Goal: Task Accomplishment & Management: Manage account settings

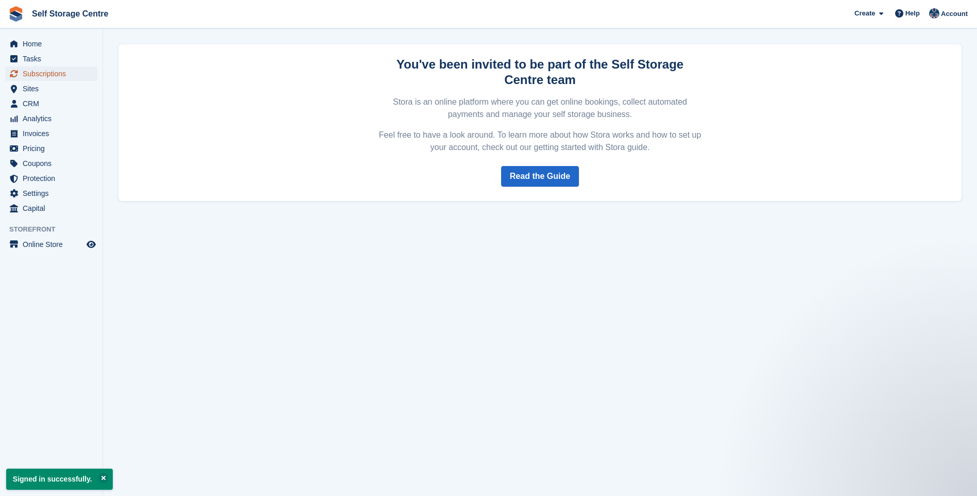
click at [58, 73] on span "Subscriptions" at bounding box center [54, 73] width 62 height 14
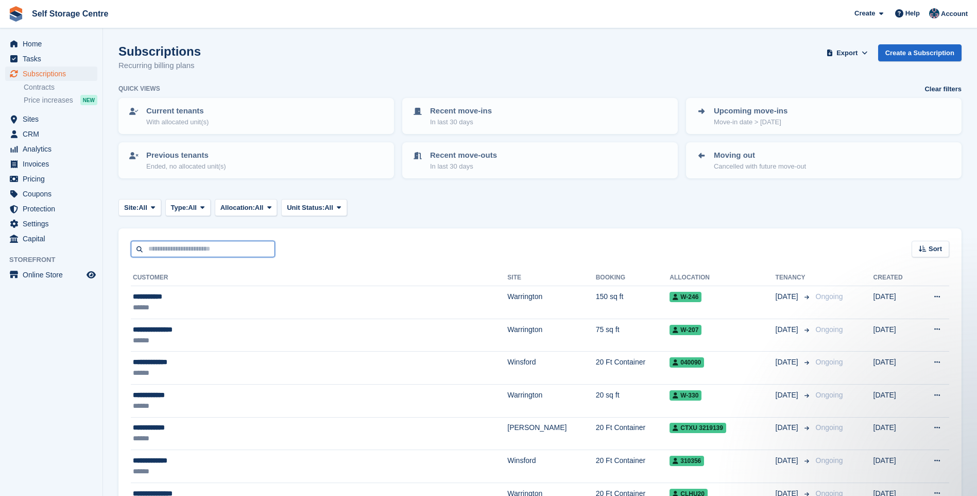
click at [198, 250] on input "text" at bounding box center [203, 249] width 144 height 17
type input "*******"
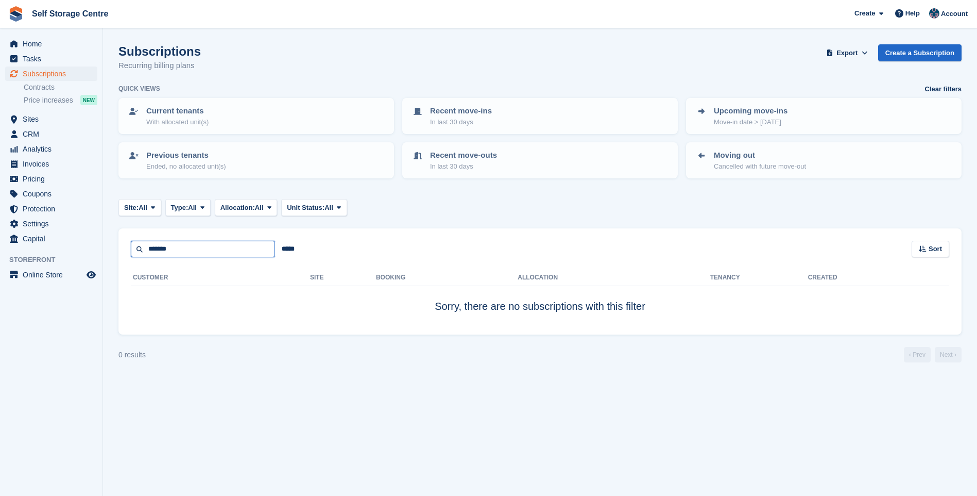
click at [198, 250] on input "*******" at bounding box center [203, 249] width 144 height 17
type input "******"
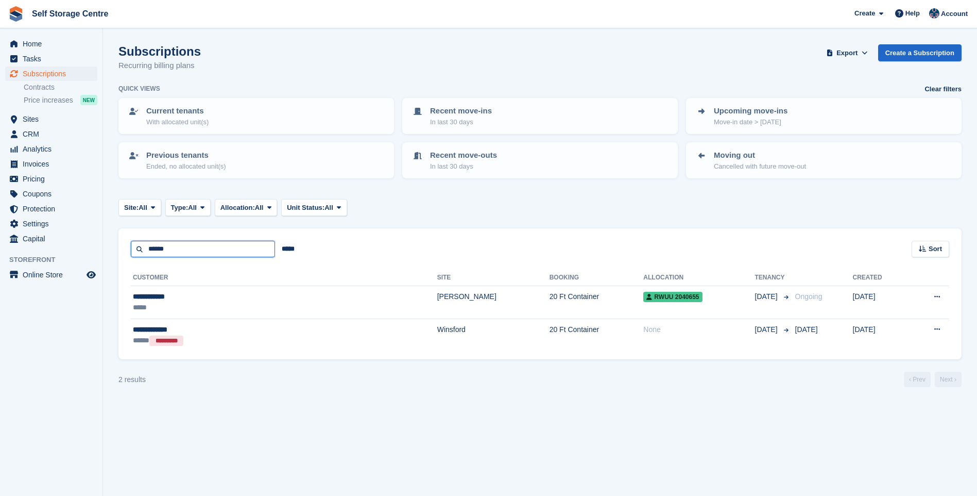
click at [183, 252] on input "******" at bounding box center [203, 249] width 144 height 17
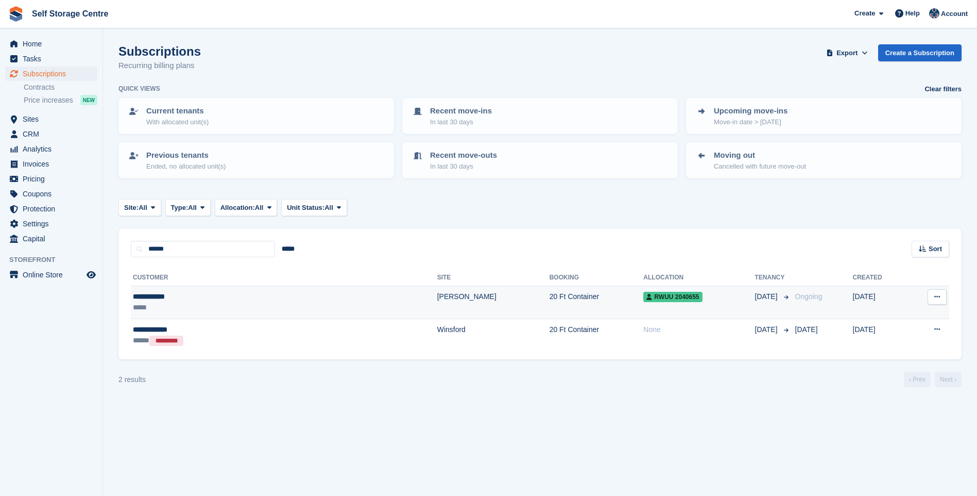
click at [175, 296] on div "**********" at bounding box center [213, 296] width 160 height 11
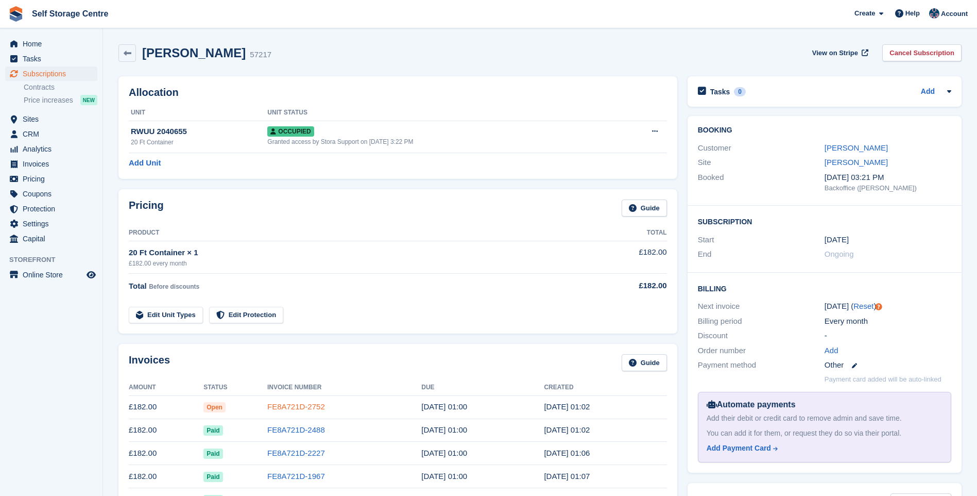
click at [284, 405] on link "FE8A721D-2752" at bounding box center [296, 406] width 58 height 9
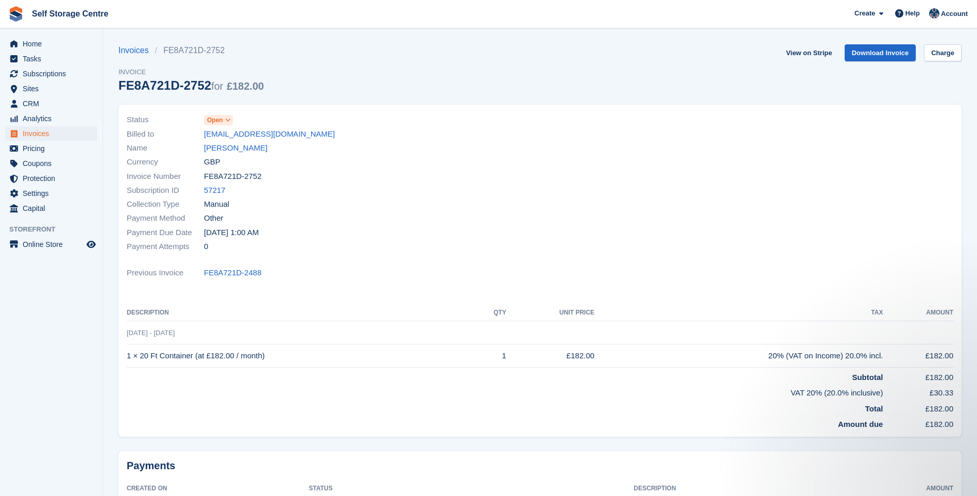
click at [228, 119] on icon at bounding box center [228, 120] width 6 height 6
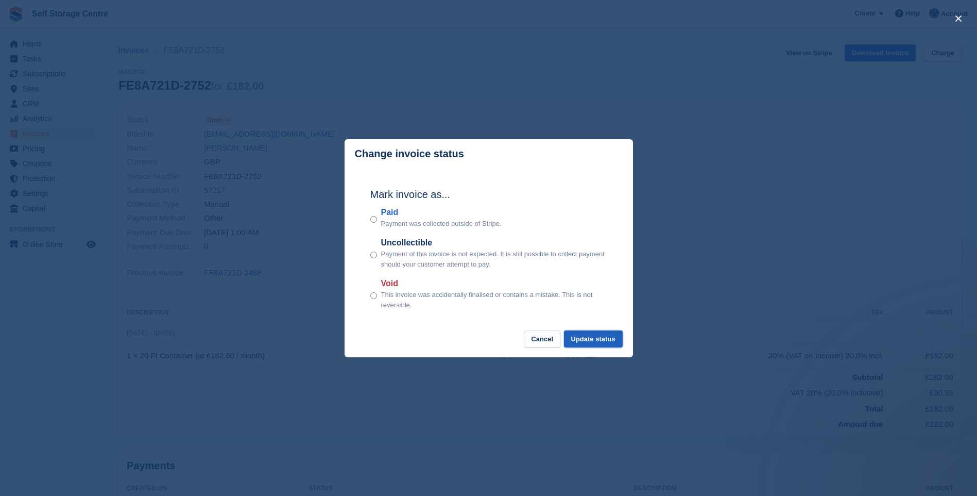
click at [585, 338] on button "Update status" at bounding box center [593, 338] width 59 height 17
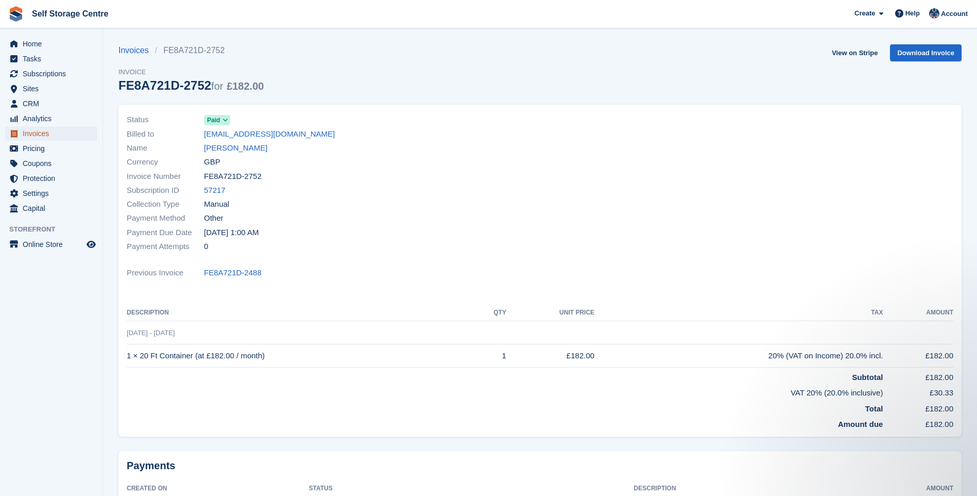
click at [39, 132] on span "Invoices" at bounding box center [54, 133] width 62 height 14
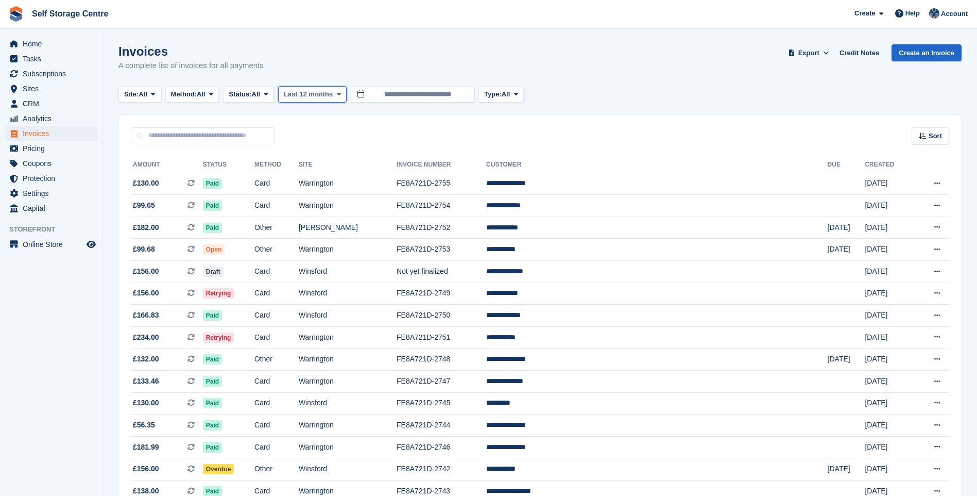
click at [322, 93] on span "Last 12 months" at bounding box center [308, 94] width 49 height 10
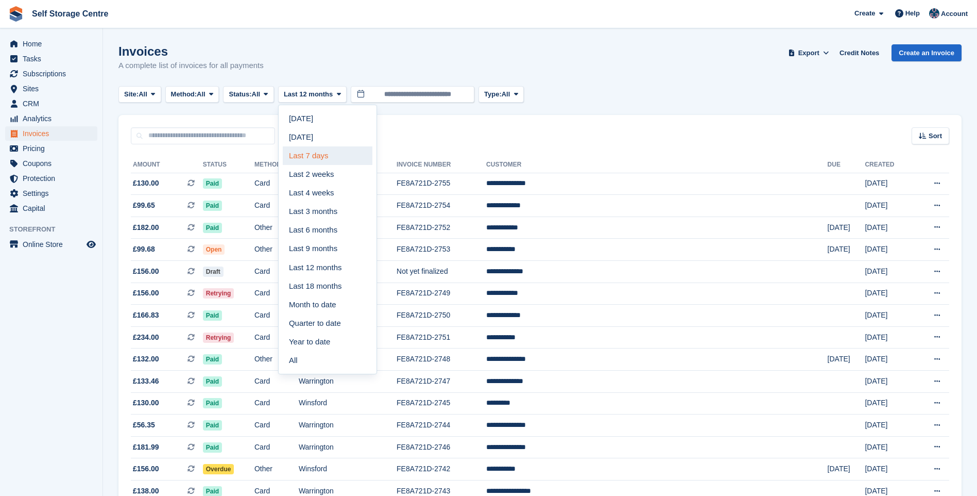
click at [324, 152] on link "Last 7 days" at bounding box center [328, 155] width 90 height 19
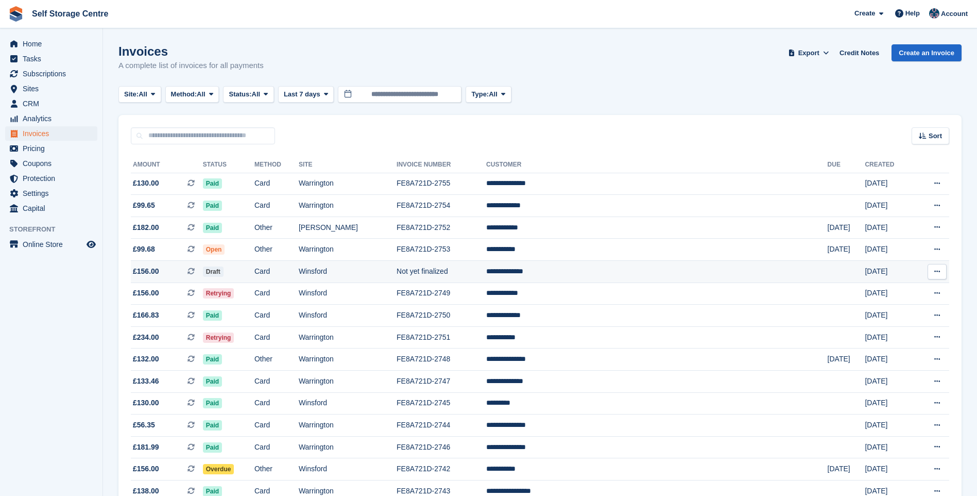
click at [254, 274] on td "Draft" at bounding box center [229, 272] width 52 height 22
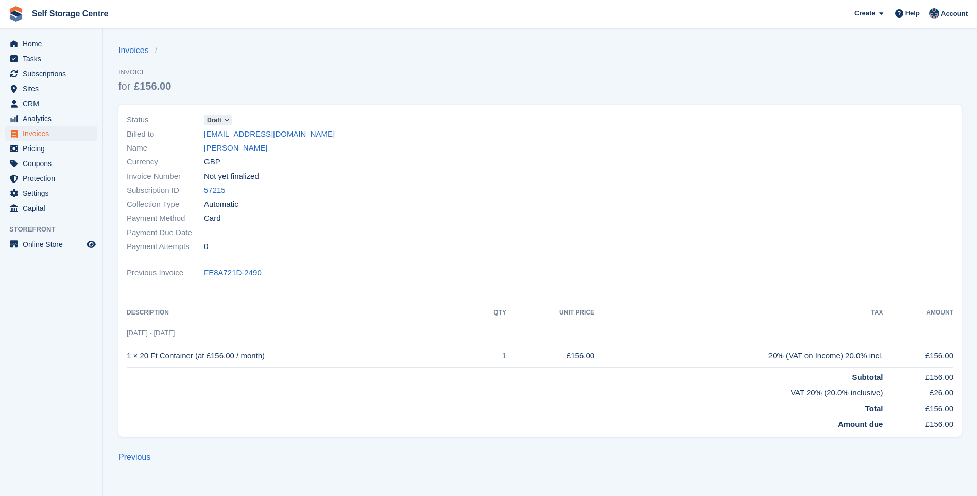
click at [220, 118] on span "Draft" at bounding box center [214, 119] width 14 height 9
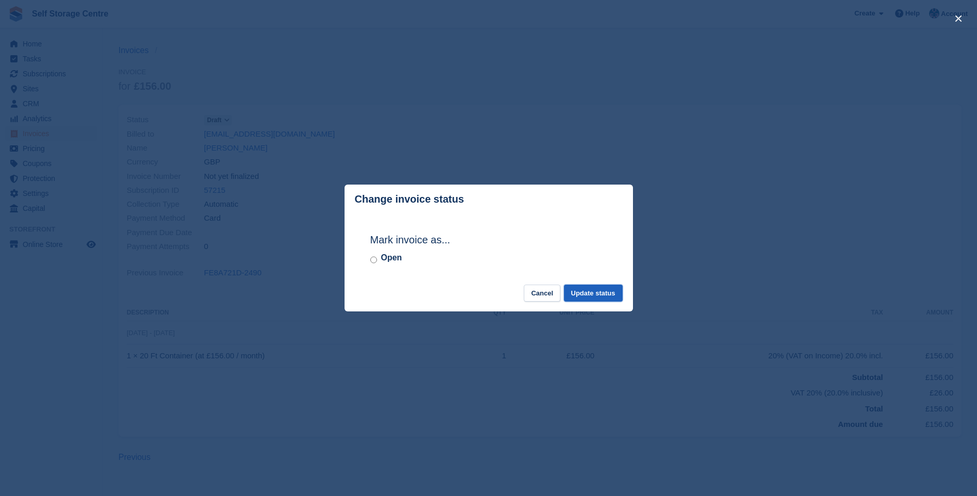
click at [604, 297] on button "Update status" at bounding box center [593, 292] width 59 height 17
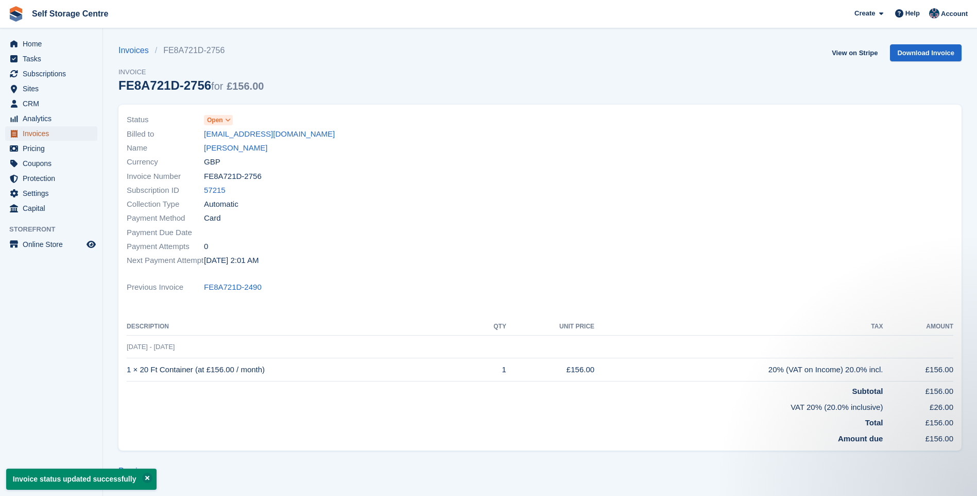
click at [39, 134] on span "Invoices" at bounding box center [54, 133] width 62 height 14
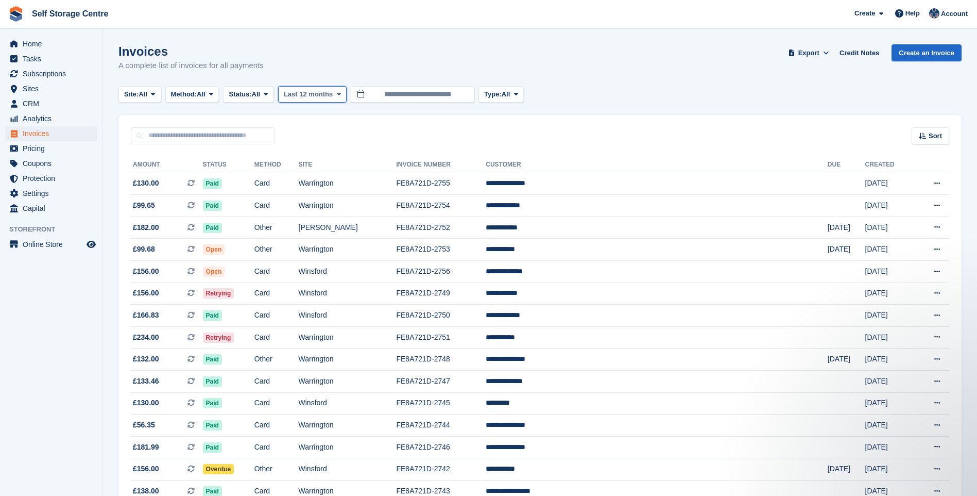
click at [310, 92] on span "Last 12 months" at bounding box center [308, 94] width 49 height 10
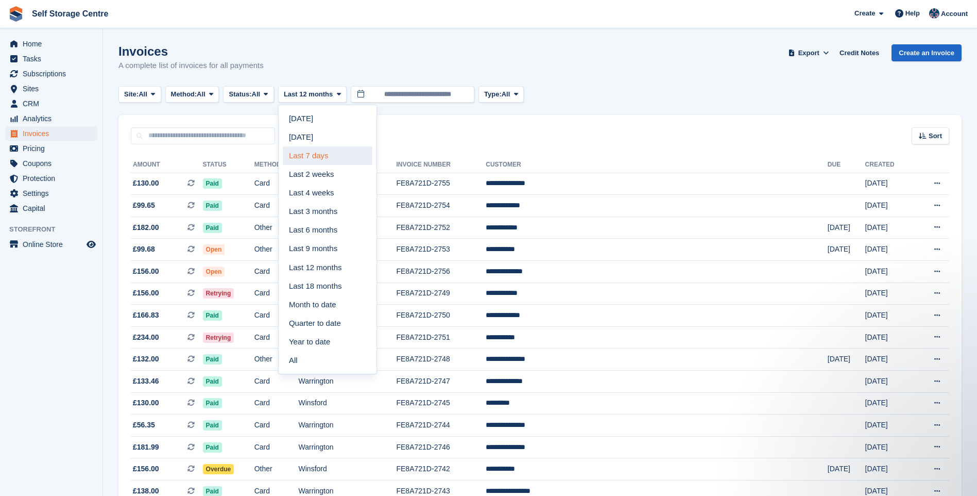
click at [320, 158] on link "Last 7 days" at bounding box center [328, 155] width 90 height 19
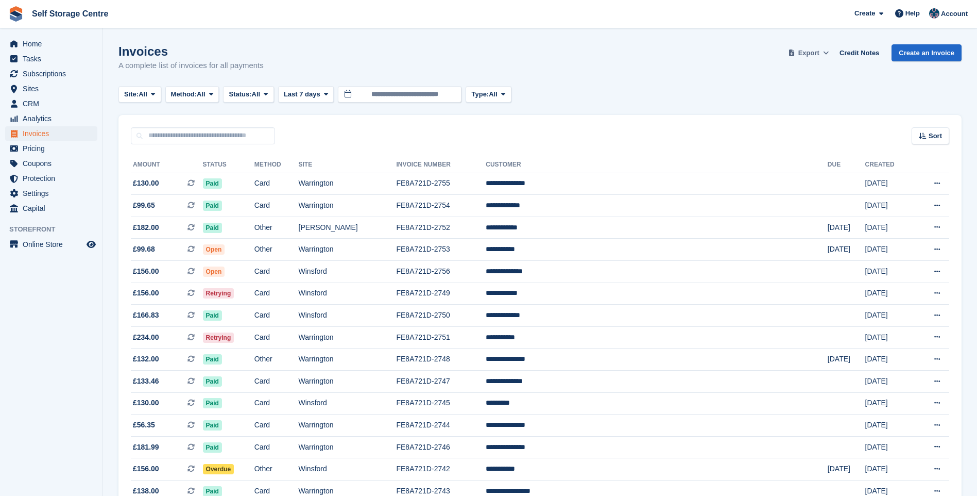
click at [820, 53] on span "Export" at bounding box center [809, 53] width 21 height 10
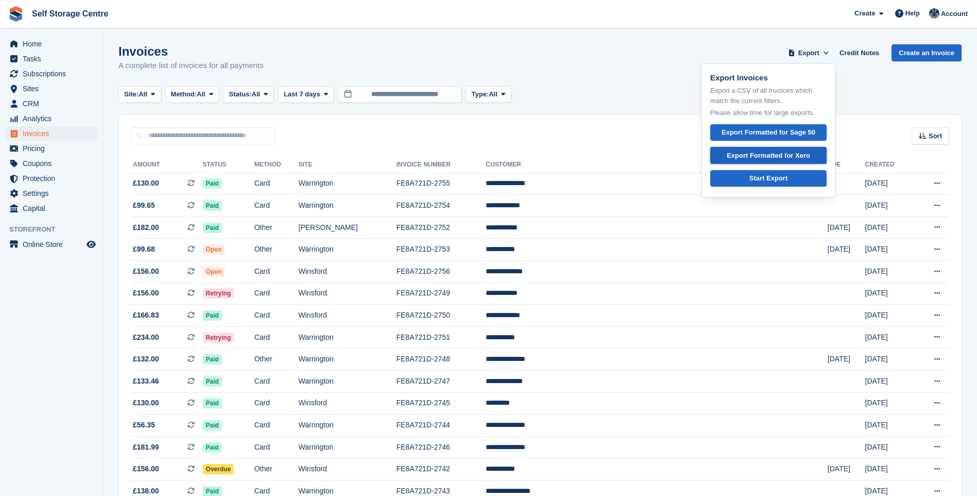
click at [767, 156] on div "Export Formatted for Xero" at bounding box center [768, 155] width 83 height 10
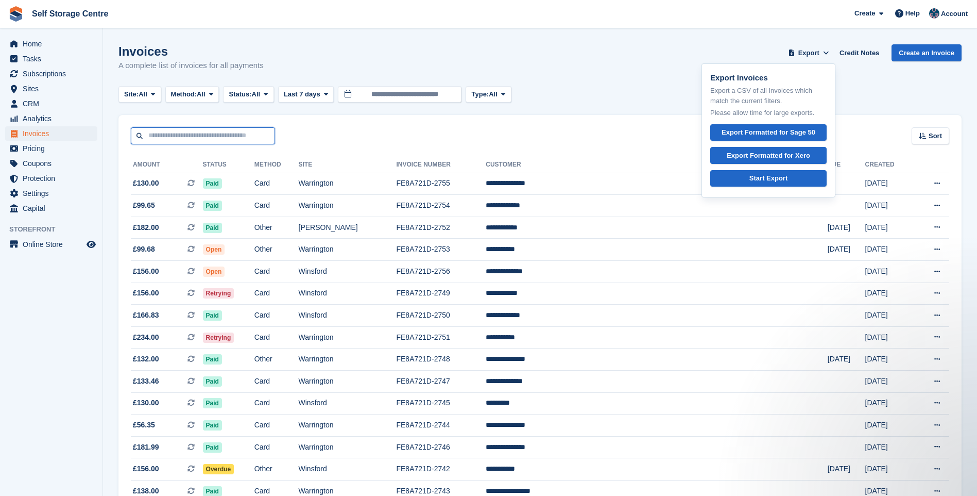
click at [212, 134] on input "text" at bounding box center [203, 135] width 144 height 17
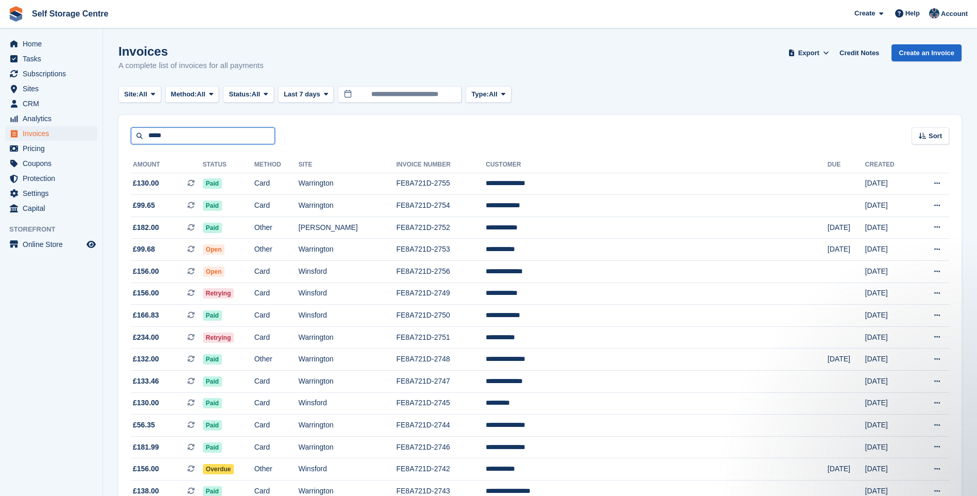
type input "*****"
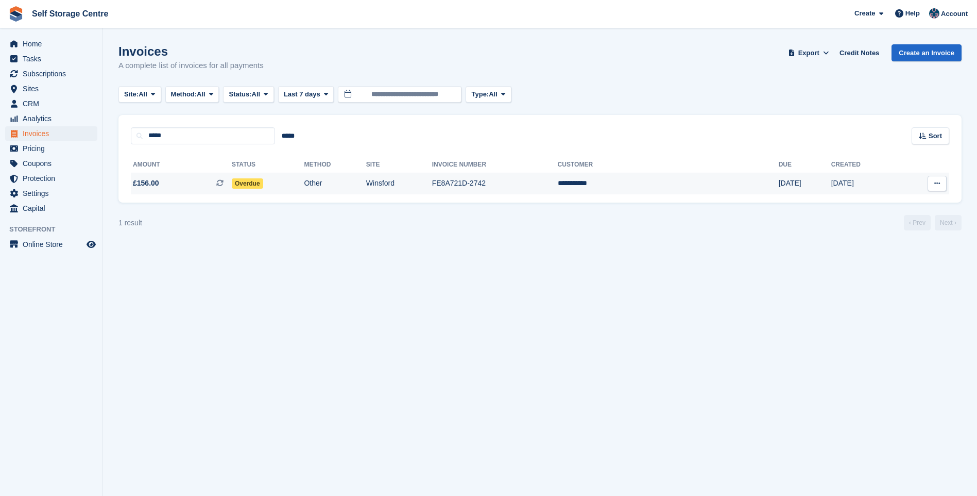
click at [366, 183] on td "Other" at bounding box center [335, 184] width 62 height 22
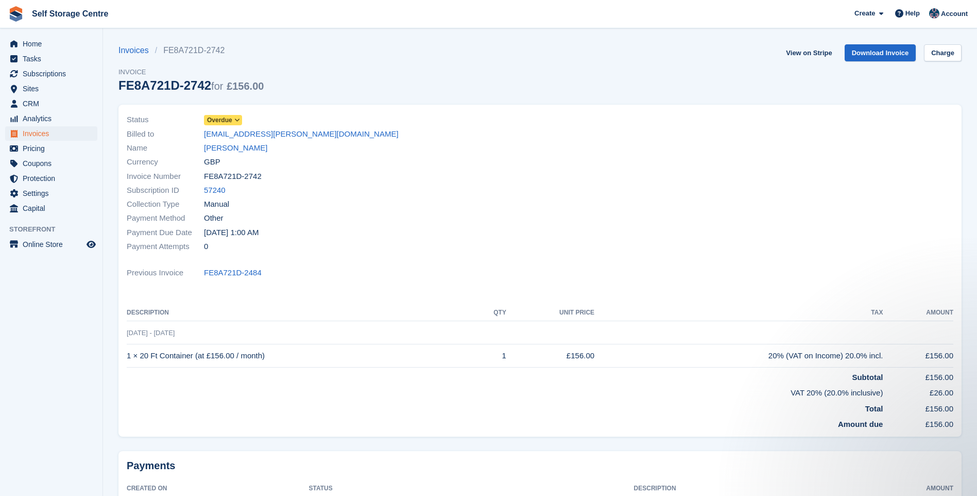
click at [226, 121] on span "Overdue" at bounding box center [219, 119] width 25 height 9
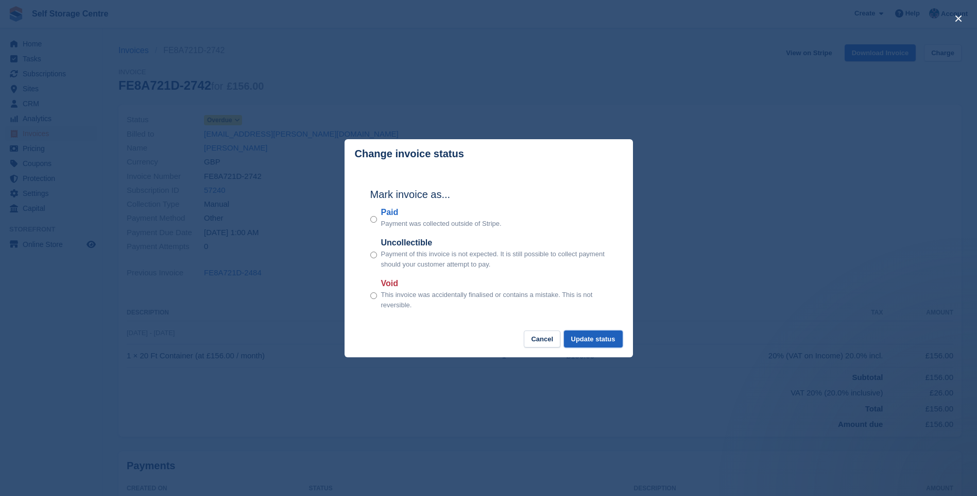
click at [590, 338] on button "Update status" at bounding box center [593, 338] width 59 height 17
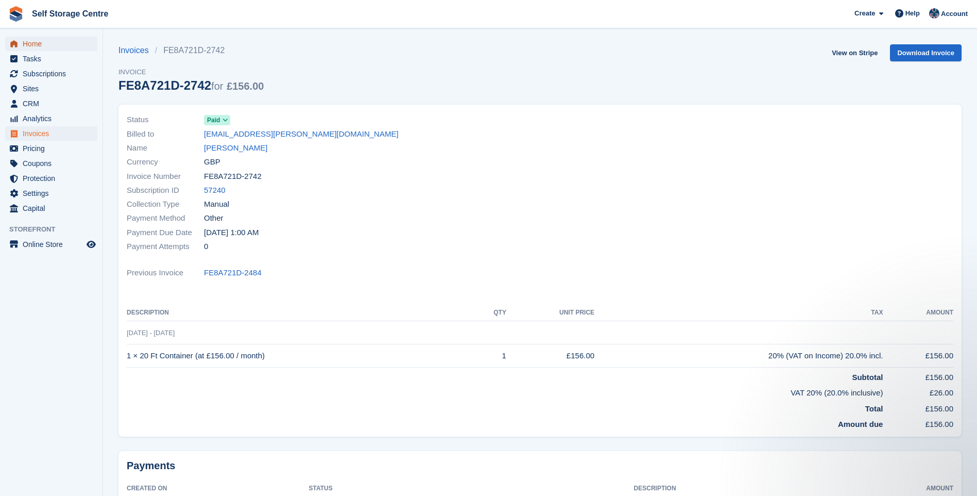
click at [33, 46] on span "Home" at bounding box center [54, 44] width 62 height 14
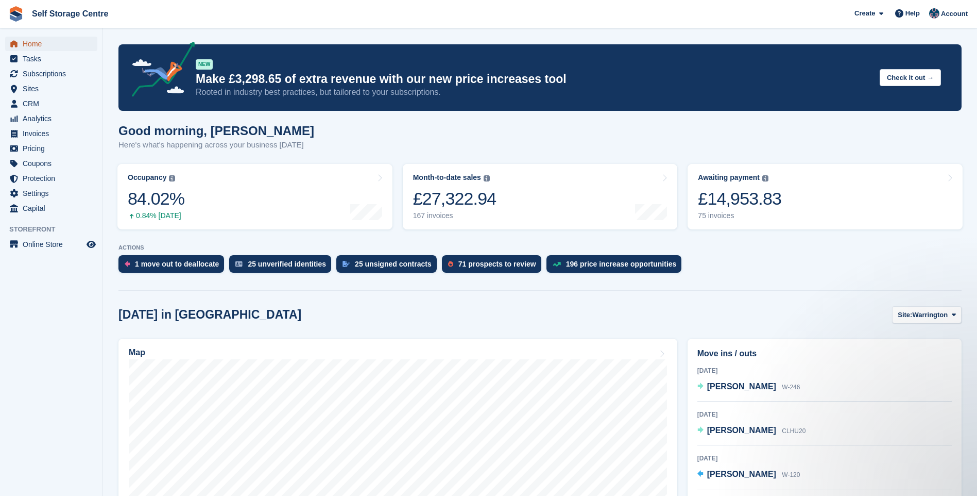
click at [49, 44] on span "Home" at bounding box center [54, 44] width 62 height 14
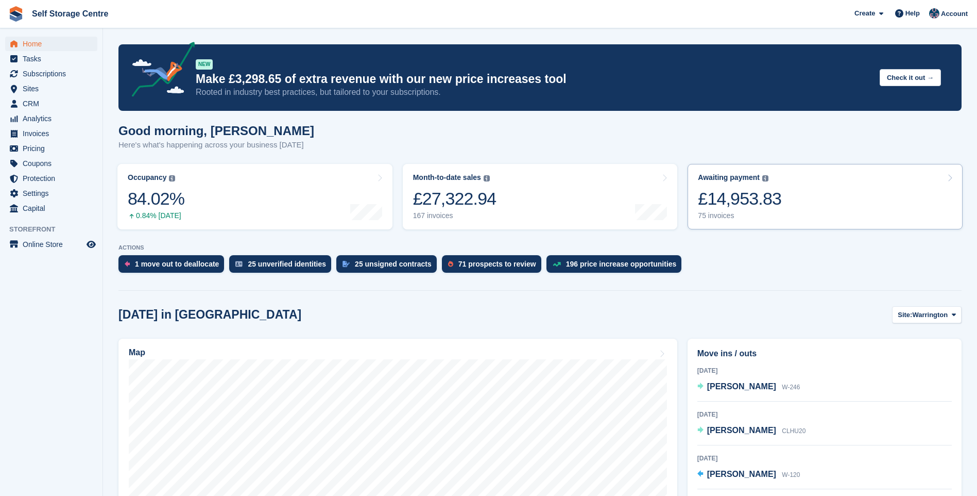
click at [825, 186] on link "Awaiting payment The total outstanding balance on all open invoices. £14,953.83…" at bounding box center [825, 196] width 275 height 65
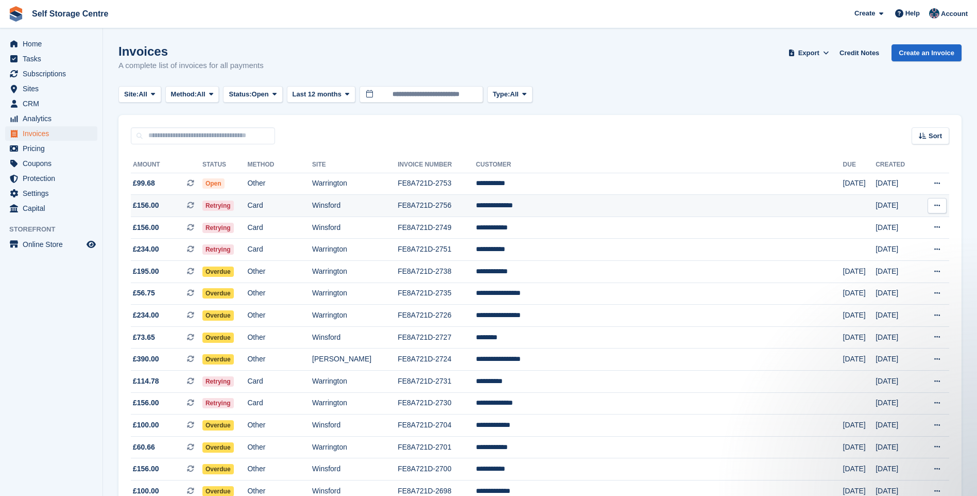
click at [633, 206] on td "**********" at bounding box center [659, 206] width 367 height 22
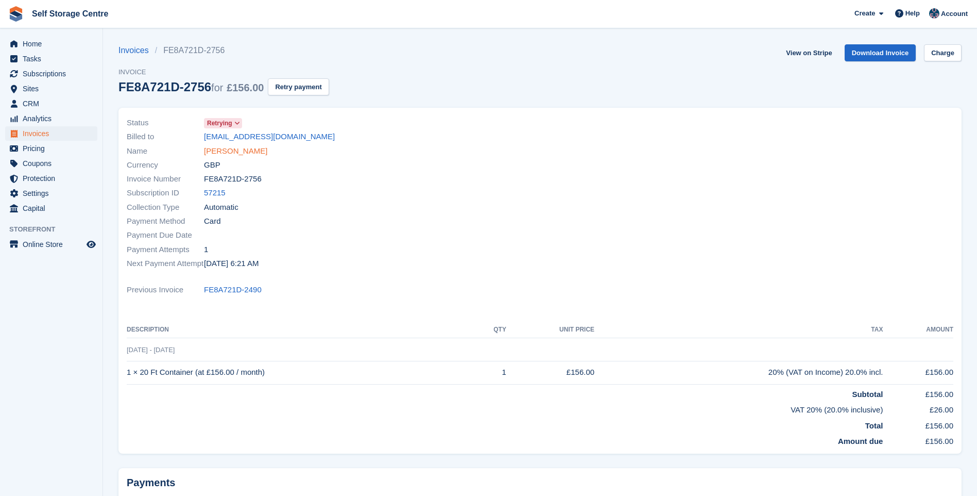
click at [246, 150] on link "[PERSON_NAME]" at bounding box center [235, 151] width 63 height 12
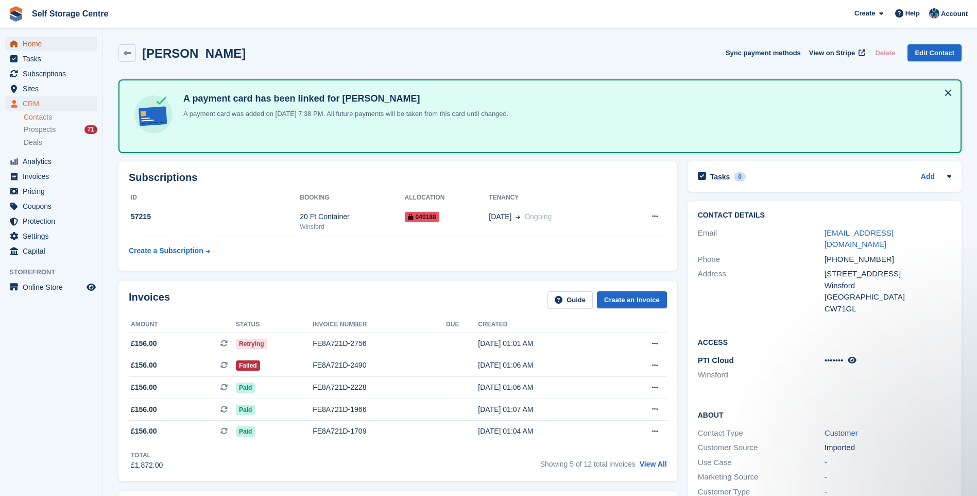
click at [33, 44] on span "Home" at bounding box center [54, 44] width 62 height 14
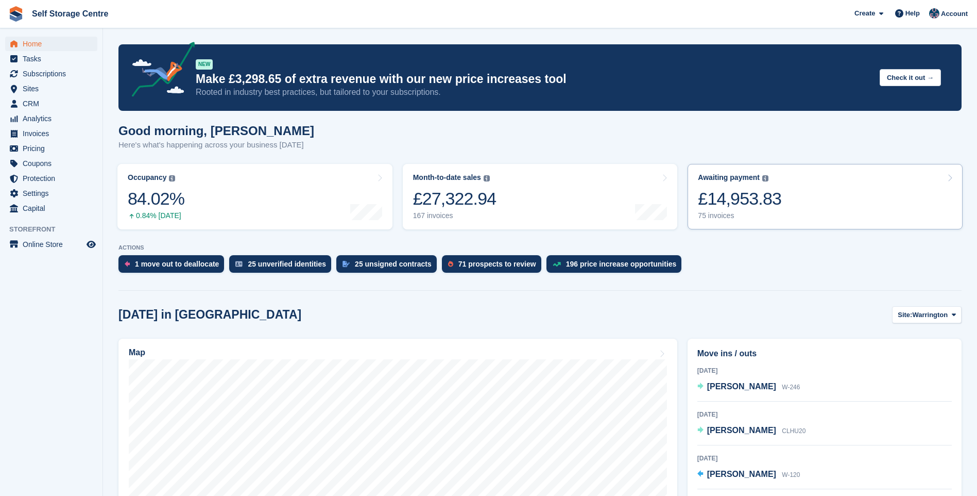
click at [803, 203] on link "Awaiting payment The total outstanding balance on all open invoices. £14,953.83…" at bounding box center [825, 196] width 275 height 65
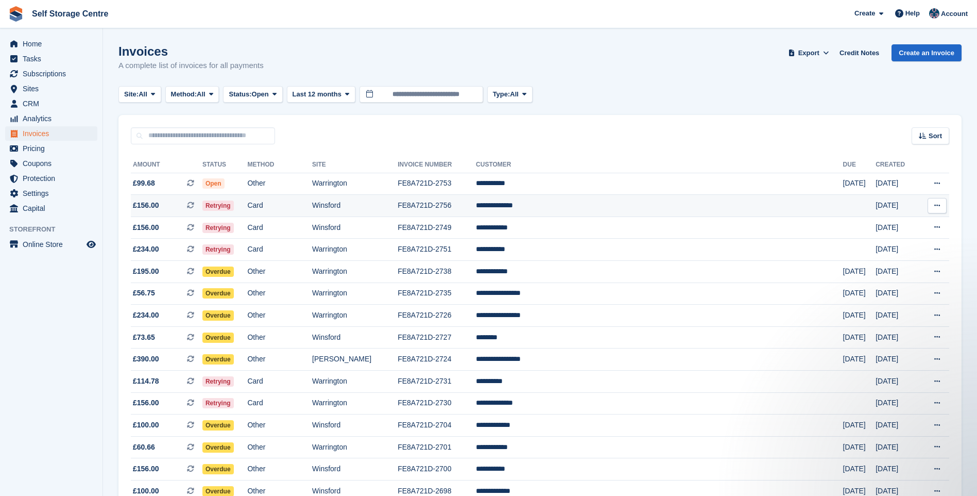
scroll to position [52, 0]
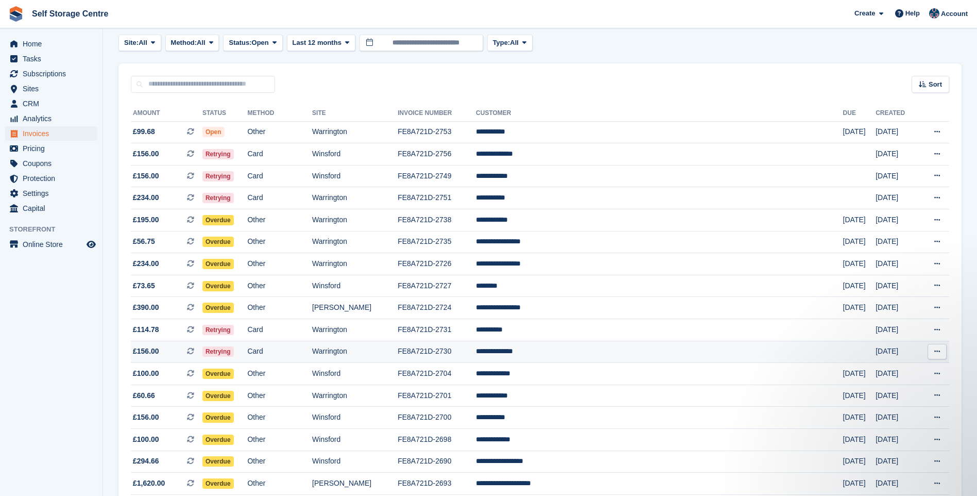
click at [587, 353] on td "**********" at bounding box center [659, 352] width 367 height 22
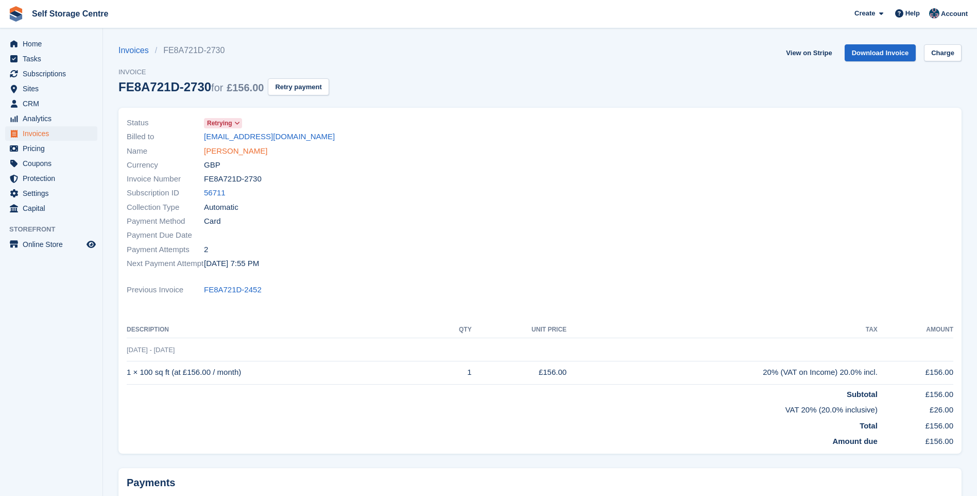
click at [237, 150] on link "Alex Heathcote" at bounding box center [235, 151] width 63 height 12
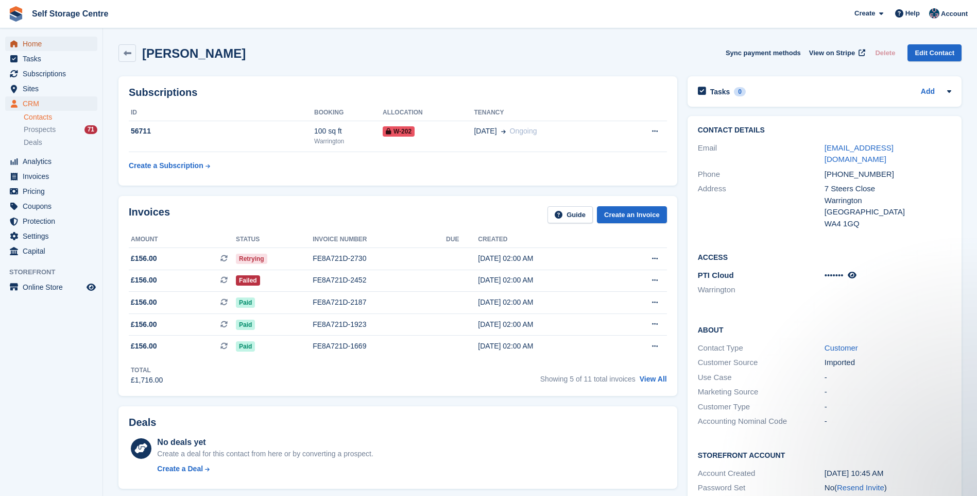
click at [31, 43] on span "Home" at bounding box center [54, 44] width 62 height 14
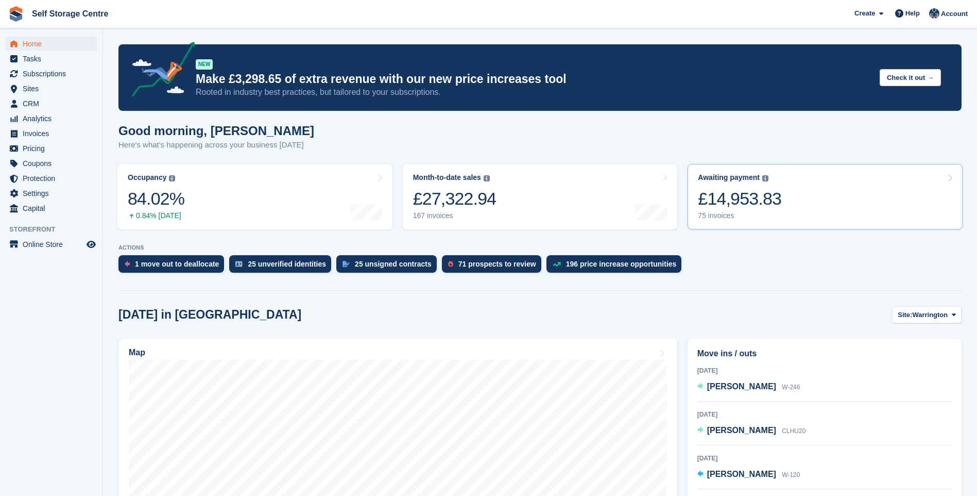
click at [754, 191] on div "£14,953.83" at bounding box center [739, 198] width 83 height 21
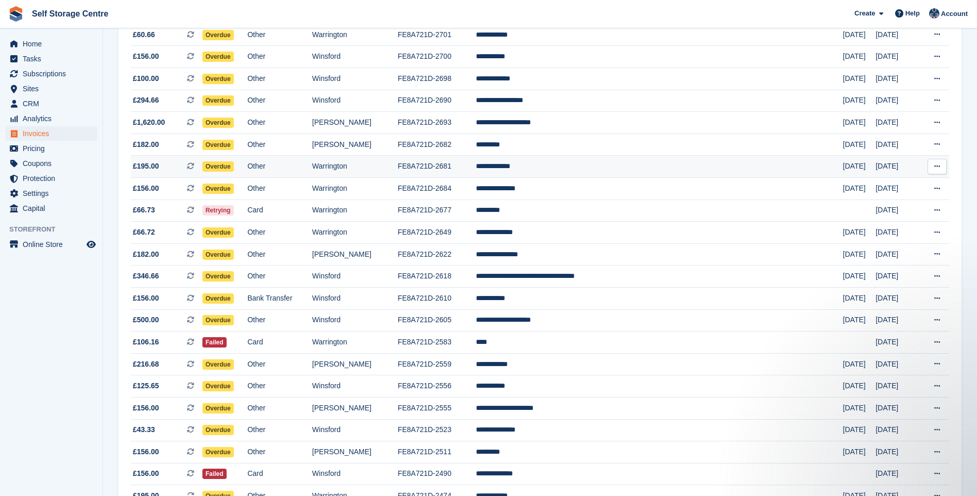
scroll to position [464, 0]
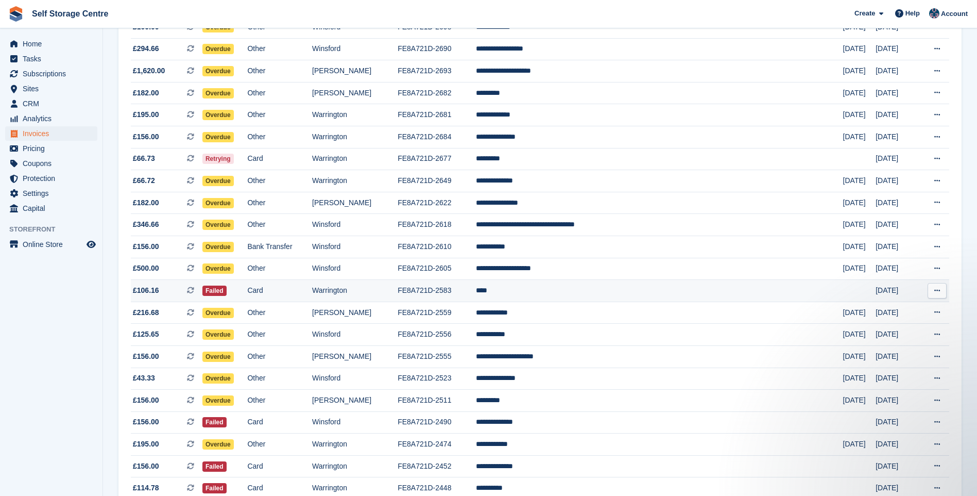
click at [569, 289] on td "****" at bounding box center [659, 291] width 367 height 22
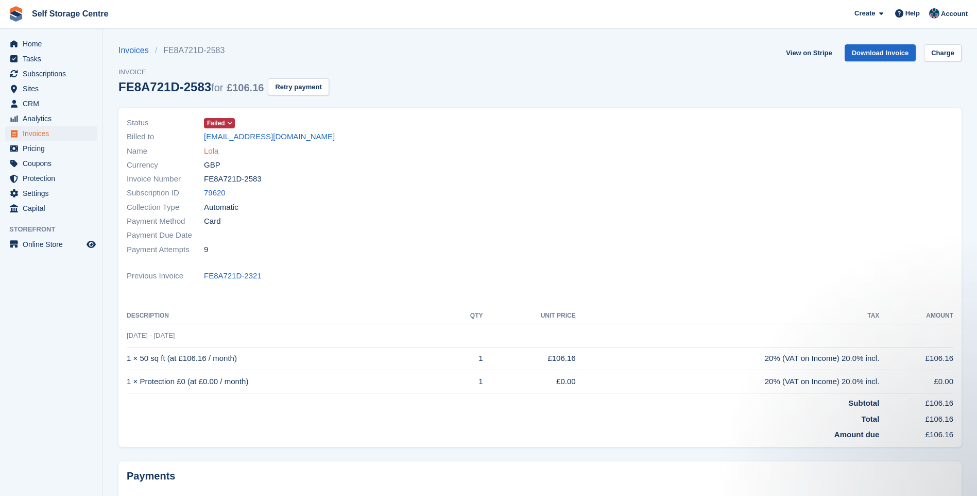
click at [209, 149] on link "Lola" at bounding box center [211, 151] width 14 height 12
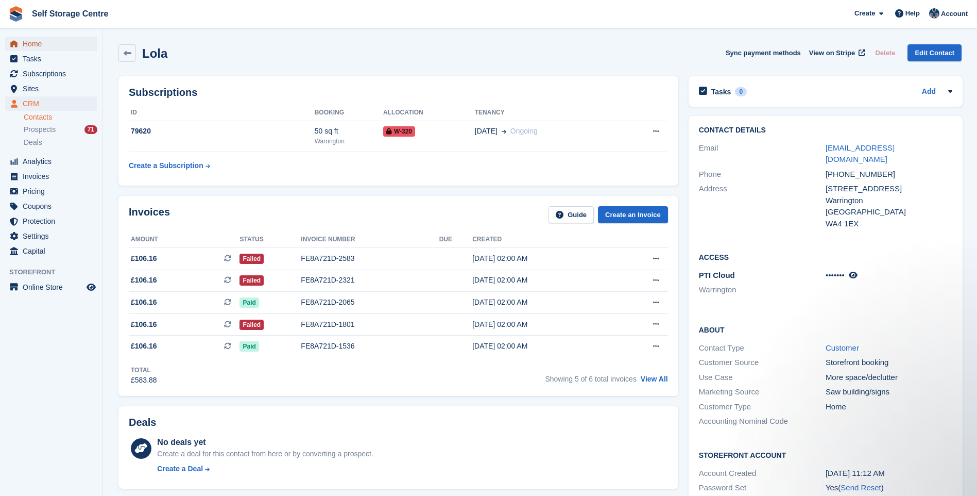
click at [32, 43] on span "Home" at bounding box center [54, 44] width 62 height 14
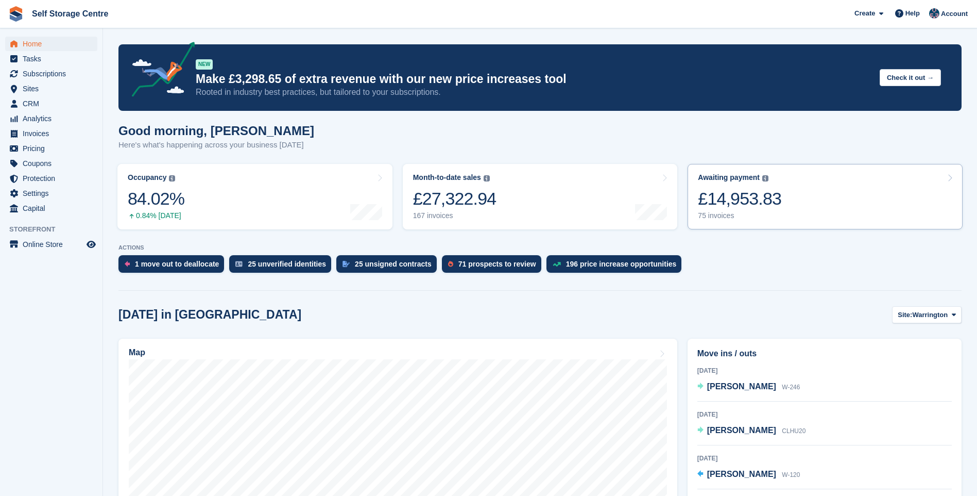
click at [826, 183] on link "Awaiting payment The total outstanding balance on all open invoices. £14,953.83…" at bounding box center [825, 196] width 275 height 65
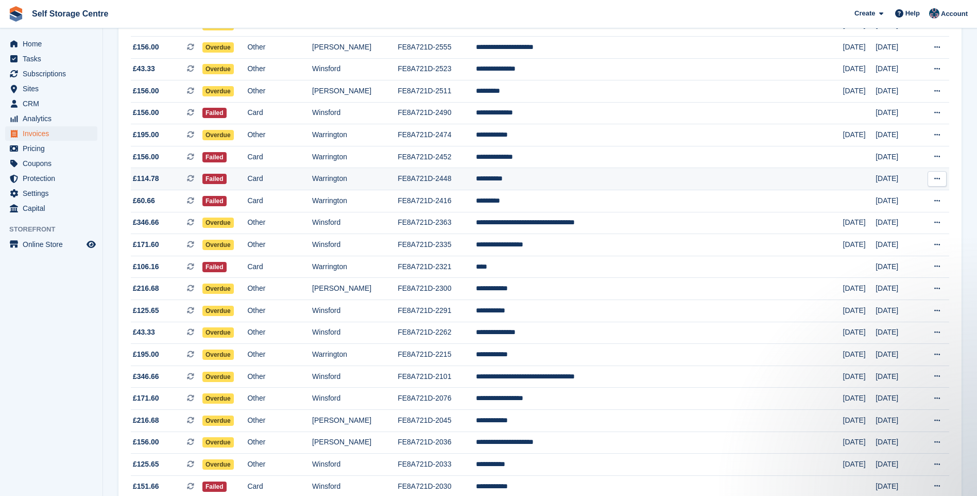
scroll to position [824, 0]
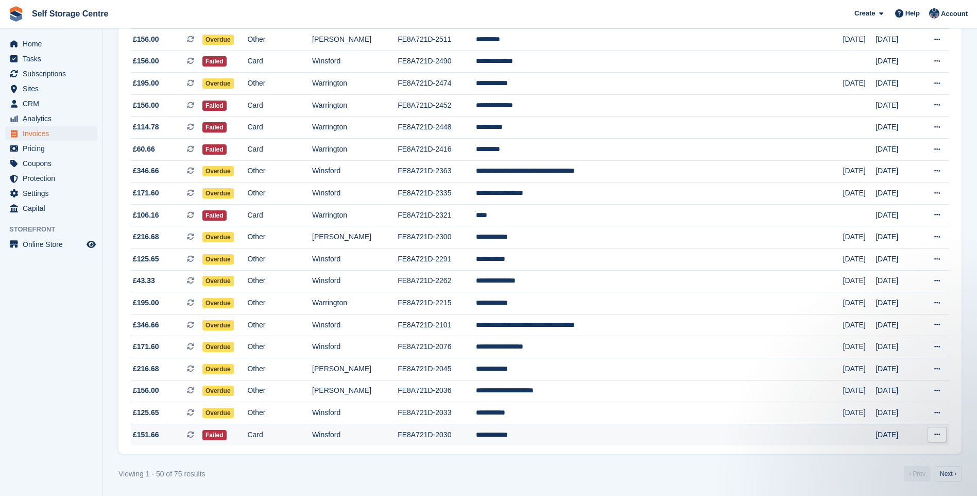
click at [579, 433] on td "**********" at bounding box center [659, 434] width 367 height 22
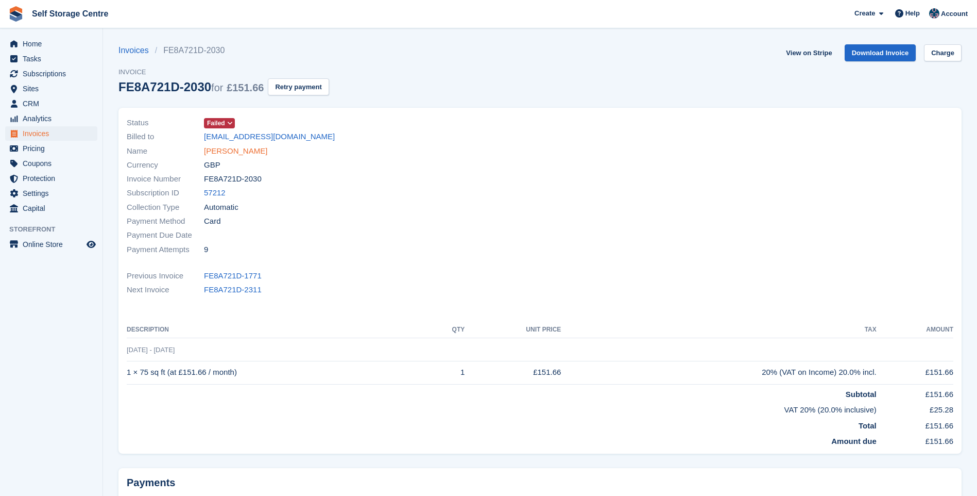
click at [231, 150] on link "[PERSON_NAME]" at bounding box center [235, 151] width 63 height 12
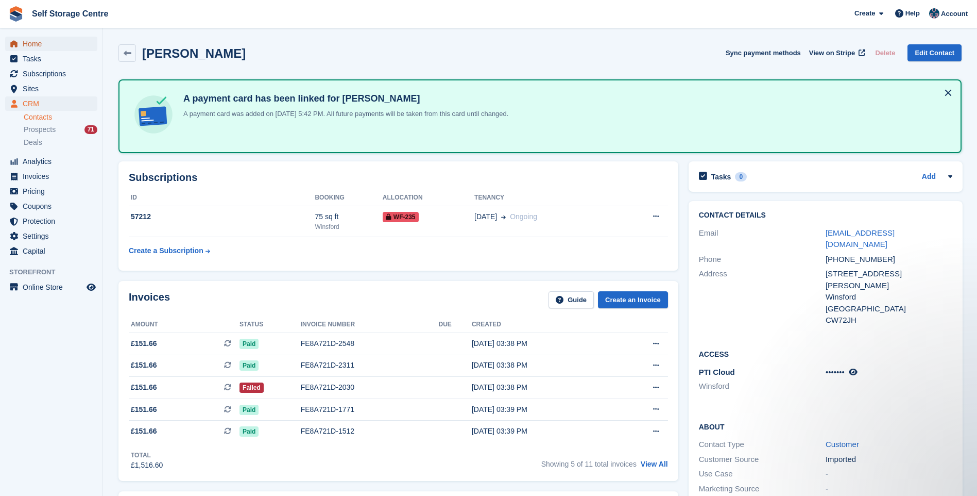
click at [28, 44] on span "Home" at bounding box center [54, 44] width 62 height 14
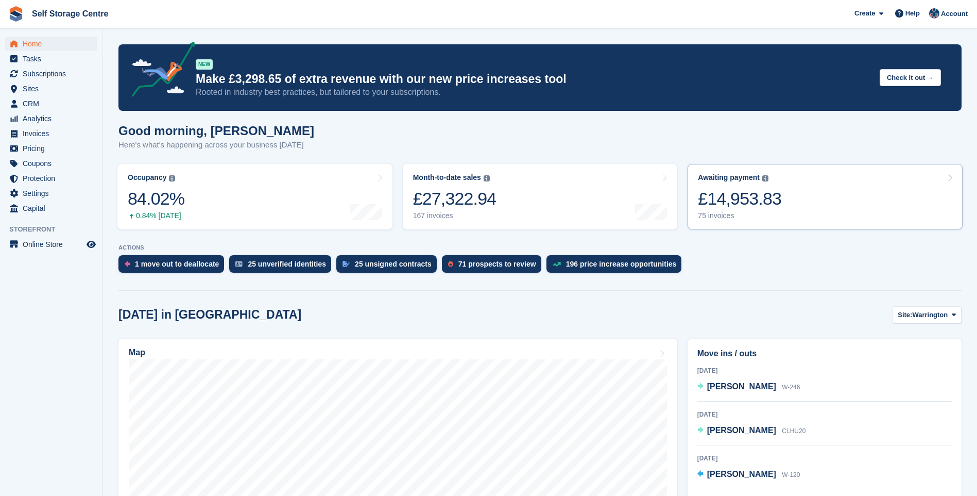
click at [838, 199] on link "Awaiting payment The total outstanding balance on all open invoices. £14,953.83…" at bounding box center [825, 196] width 275 height 65
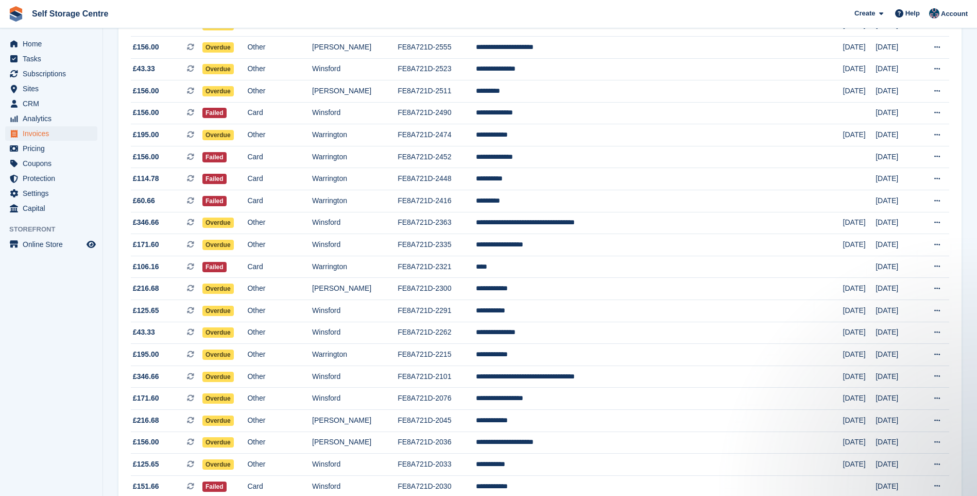
scroll to position [825, 0]
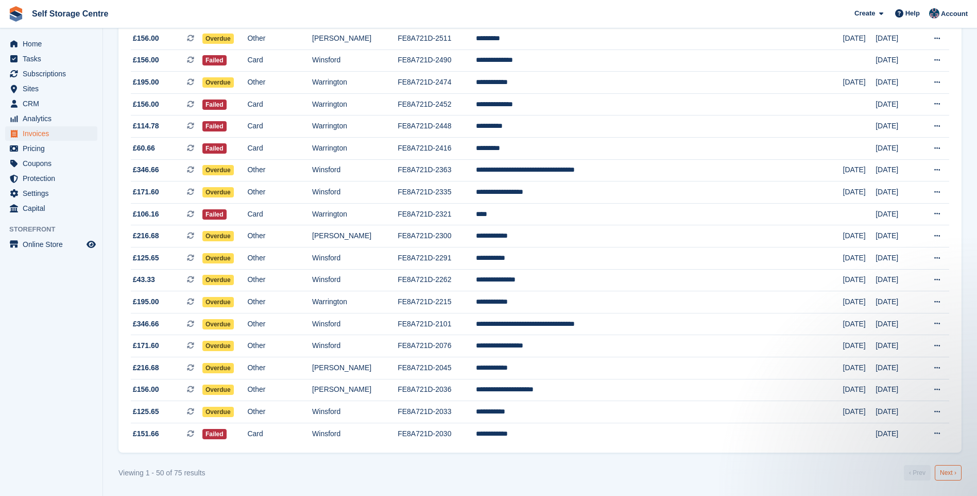
click at [944, 469] on link "Next ›" at bounding box center [948, 472] width 27 height 15
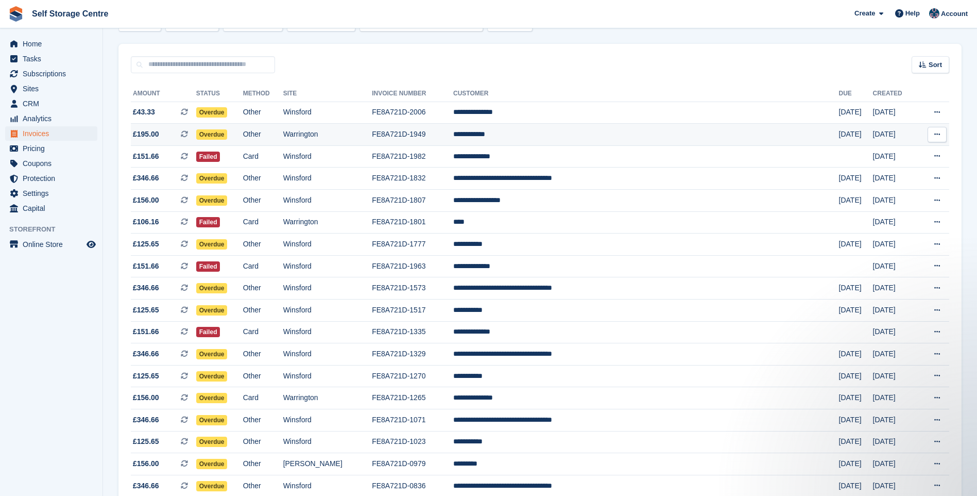
click at [537, 134] on td "**********" at bounding box center [646, 135] width 386 height 22
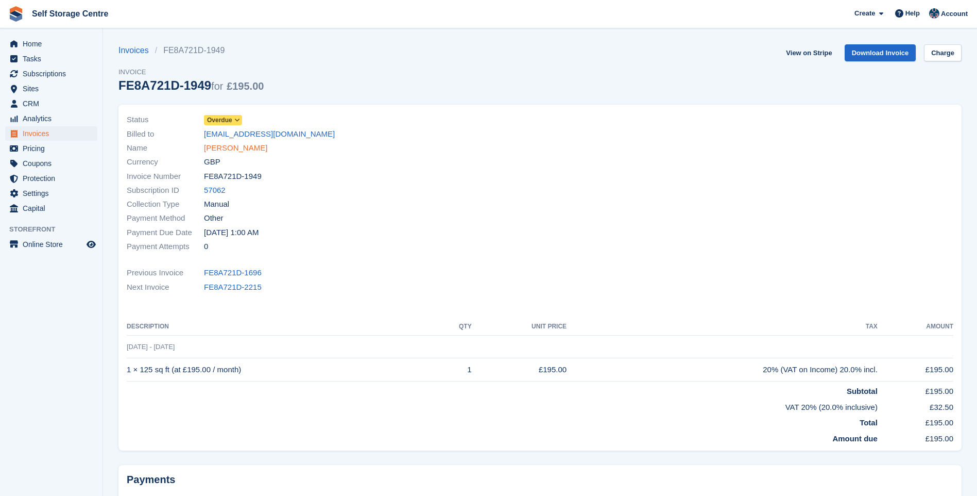
click at [212, 148] on link "[PERSON_NAME]" at bounding box center [235, 148] width 63 height 12
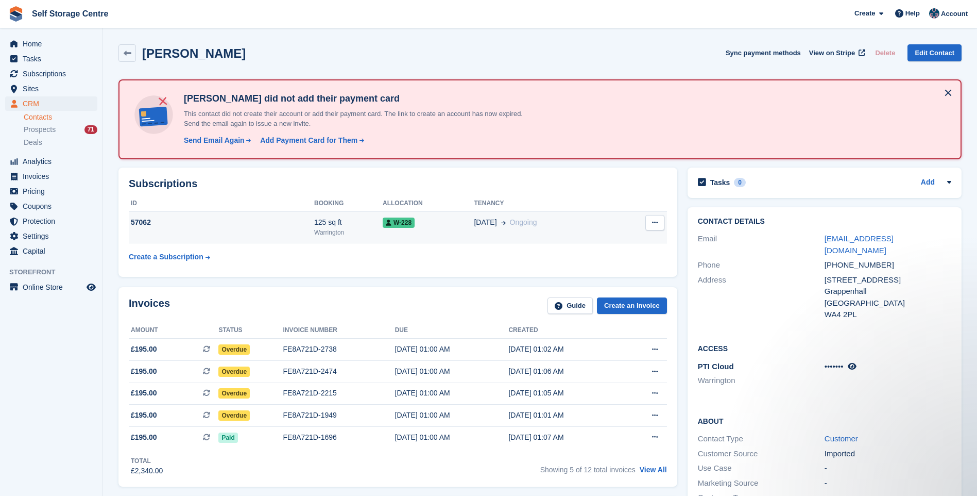
click at [659, 218] on button at bounding box center [655, 222] width 19 height 15
click at [592, 219] on div "17 Oct Ongoing" at bounding box center [546, 222] width 144 height 11
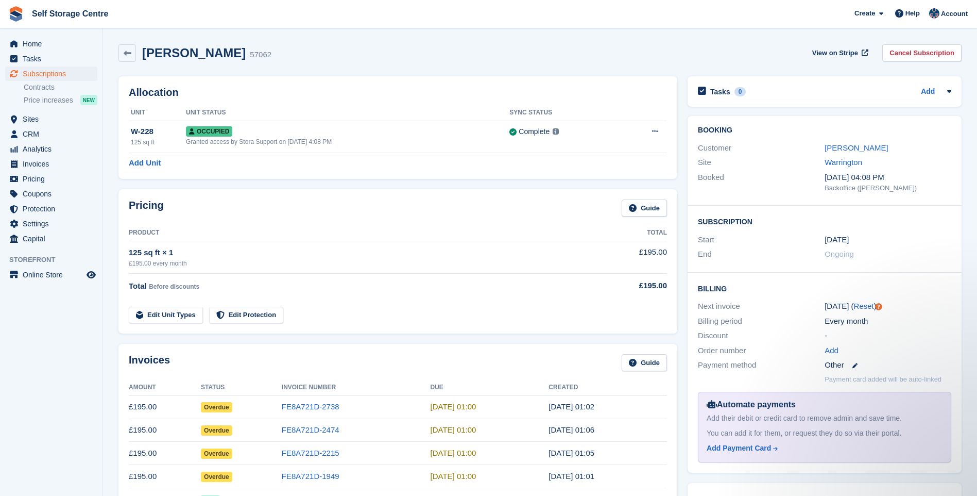
scroll to position [52, 0]
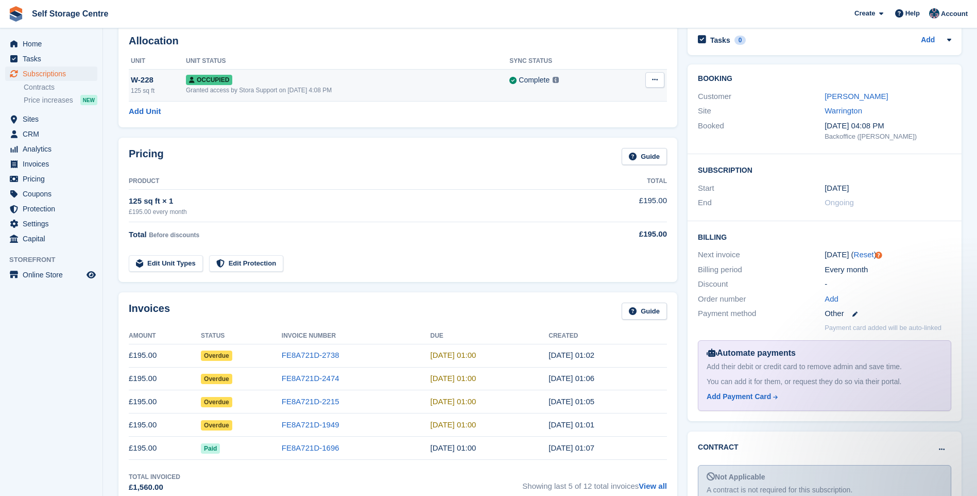
click at [657, 76] on button at bounding box center [655, 79] width 19 height 15
click at [604, 100] on p "Overlock" at bounding box center [615, 99] width 90 height 13
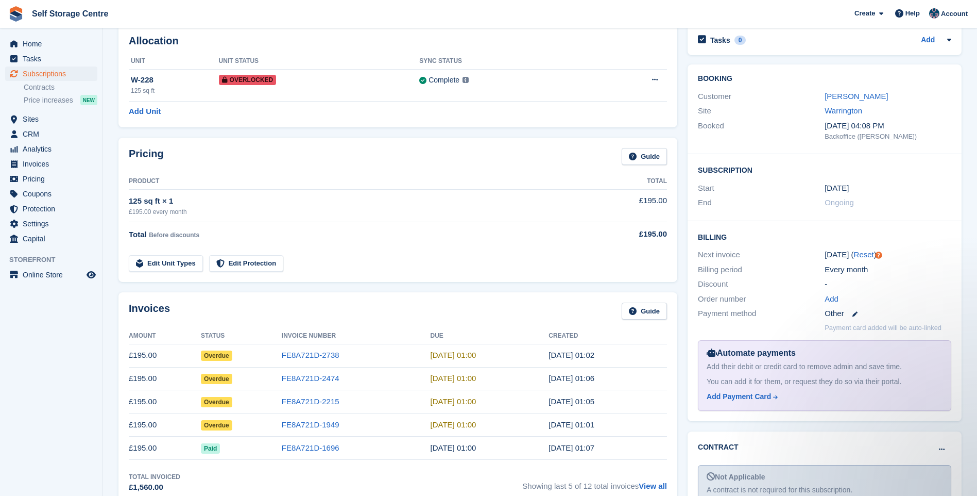
scroll to position [0, 0]
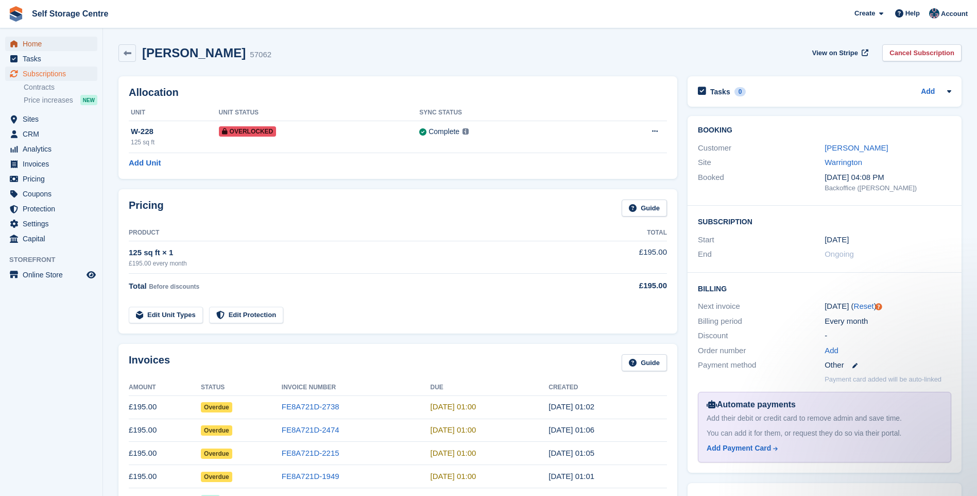
drag, startPoint x: 42, startPoint y: 42, endPoint x: 53, endPoint y: 47, distance: 12.4
click at [42, 42] on span "Home" at bounding box center [54, 44] width 62 height 14
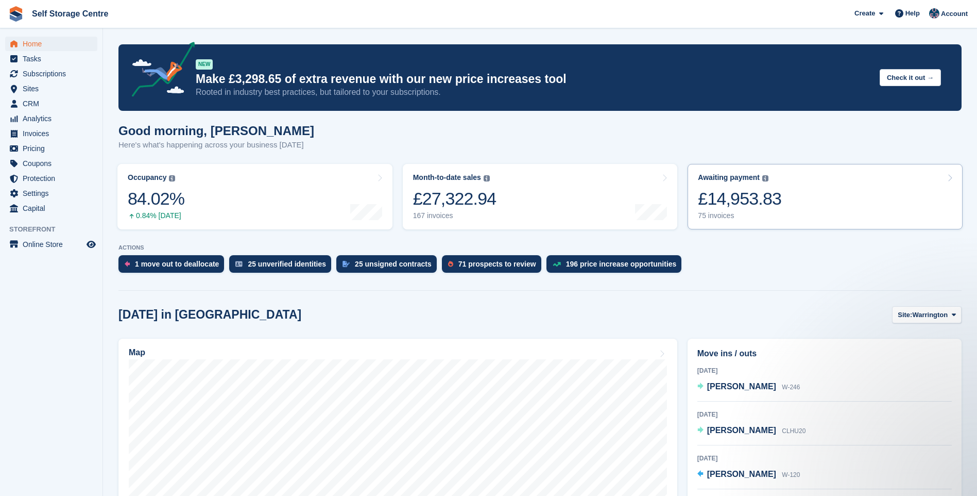
click at [804, 193] on link "Awaiting payment The total outstanding balance on all open invoices. £14,953.83…" at bounding box center [825, 196] width 275 height 65
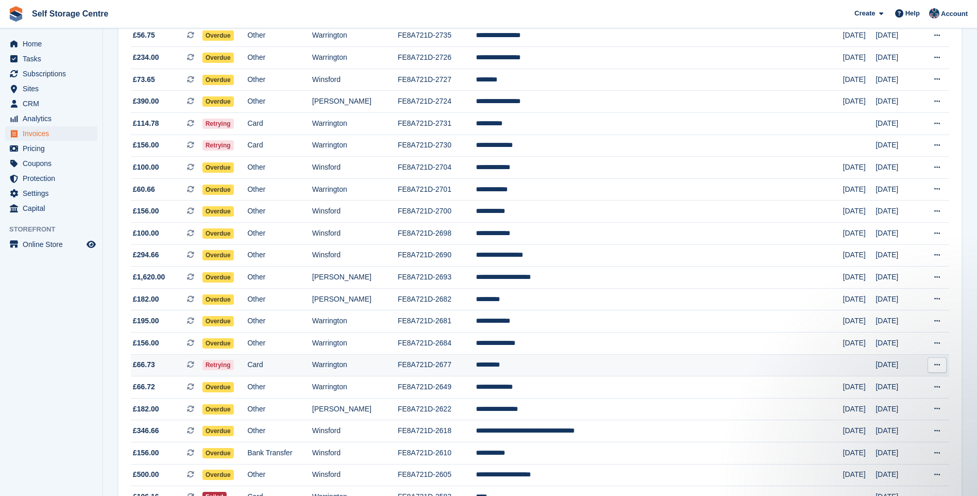
click at [574, 362] on td "*********" at bounding box center [659, 365] width 367 height 22
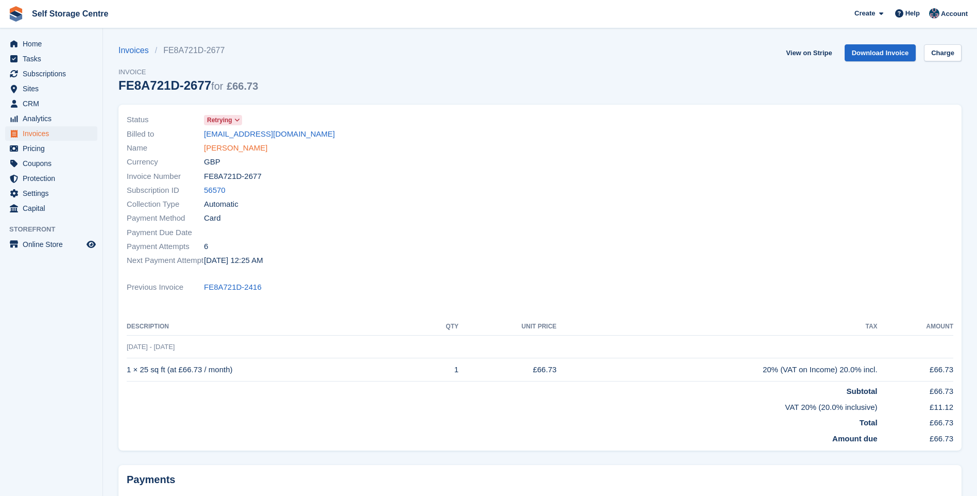
click at [229, 147] on link "Liz Stone" at bounding box center [235, 148] width 63 height 12
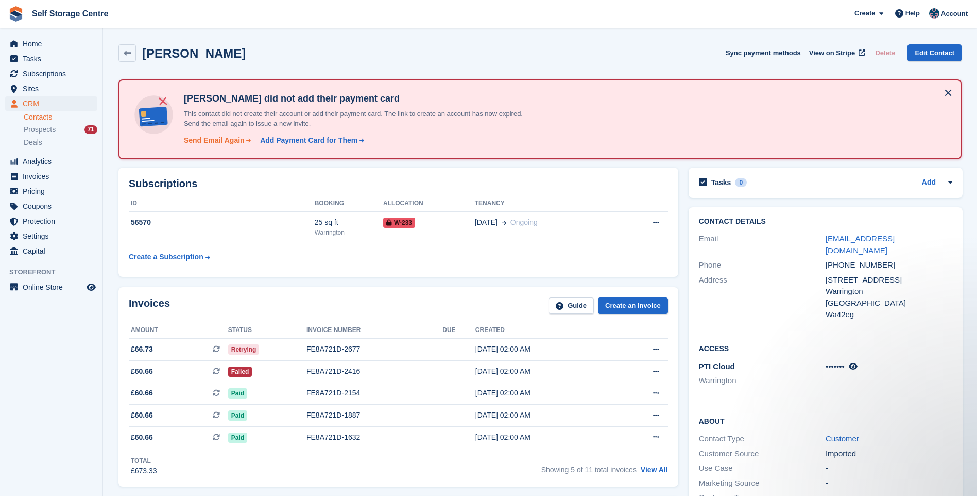
click at [220, 141] on div "Send Email Again" at bounding box center [214, 140] width 61 height 11
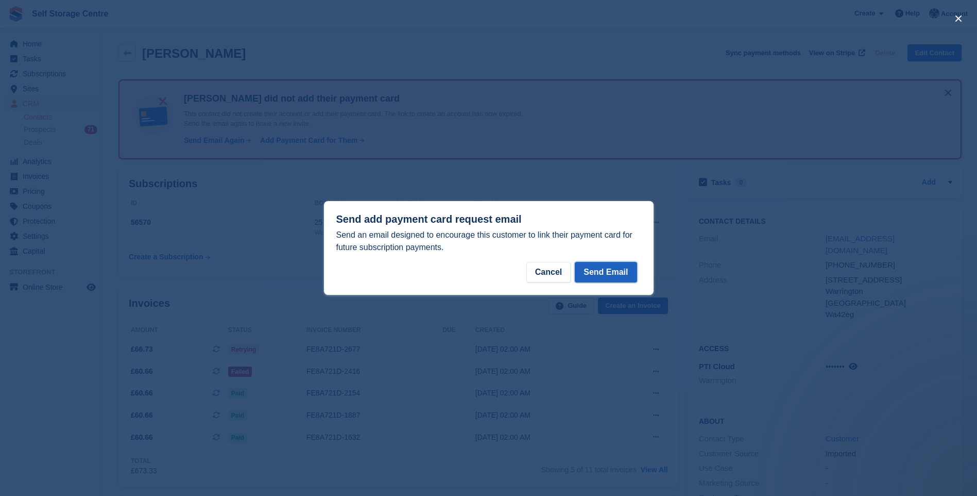
click at [608, 273] on button "Send Email" at bounding box center [606, 272] width 62 height 21
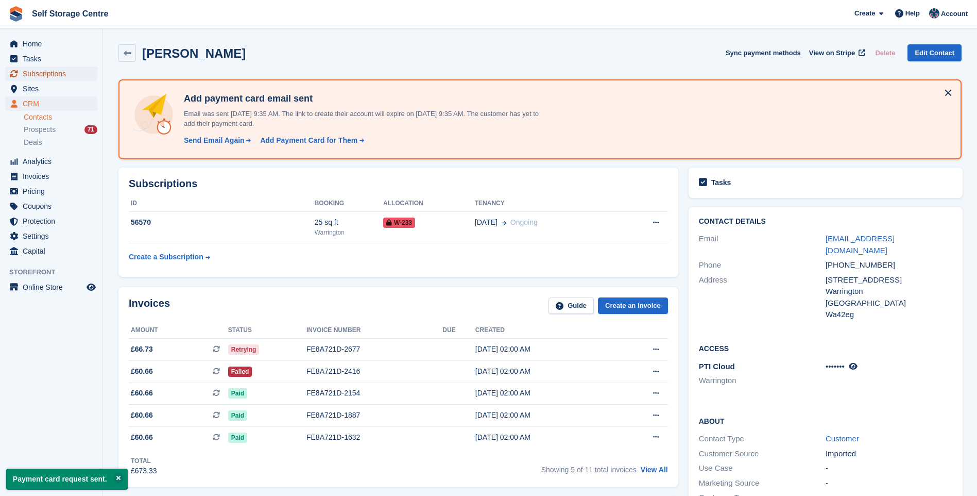
click at [59, 73] on span "Subscriptions" at bounding box center [54, 73] width 62 height 14
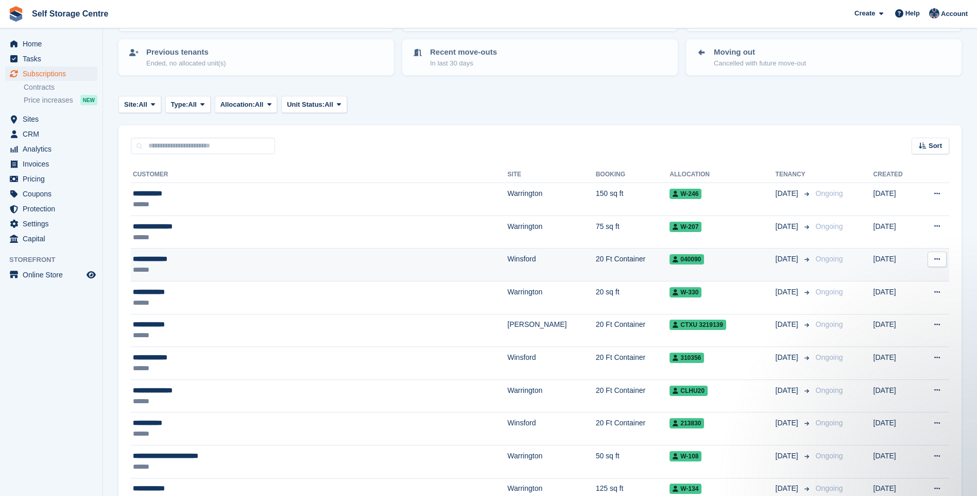
click at [240, 267] on div "******" at bounding box center [258, 269] width 251 height 11
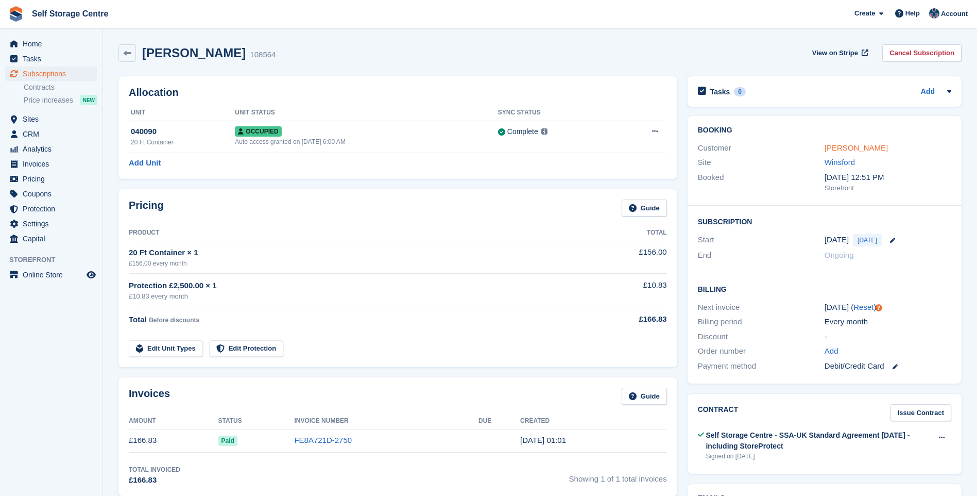
click at [844, 150] on link "[PERSON_NAME]" at bounding box center [856, 147] width 63 height 9
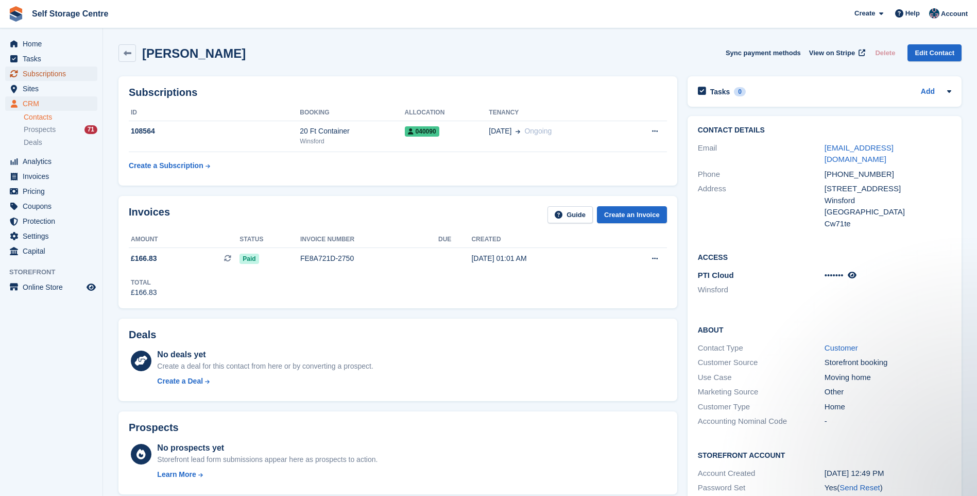
click at [42, 71] on span "Subscriptions" at bounding box center [54, 73] width 62 height 14
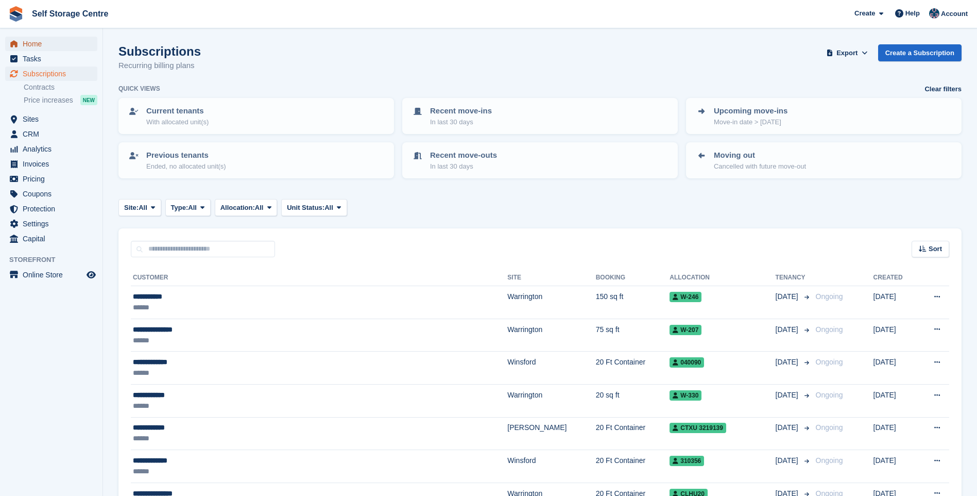
click at [33, 42] on span "Home" at bounding box center [54, 44] width 62 height 14
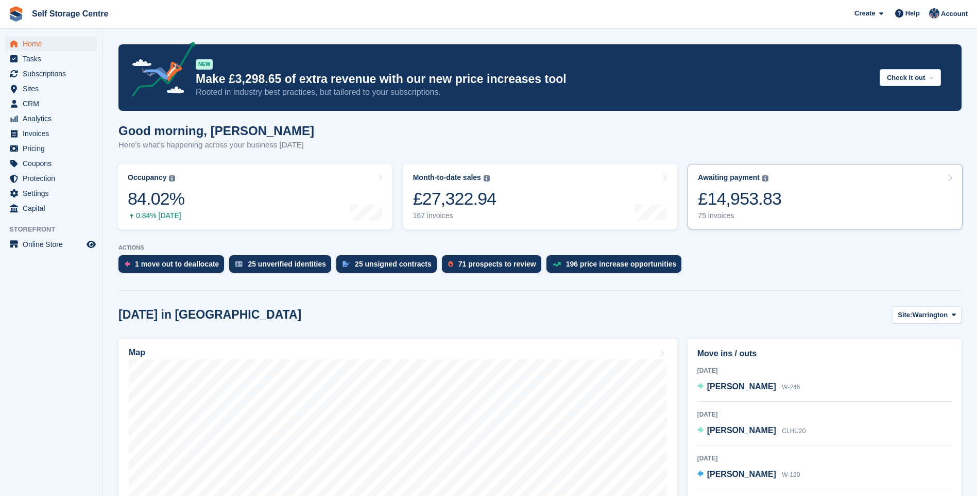
click at [813, 188] on link "Awaiting payment The total outstanding balance on all open invoices. £14,953.83…" at bounding box center [825, 196] width 275 height 65
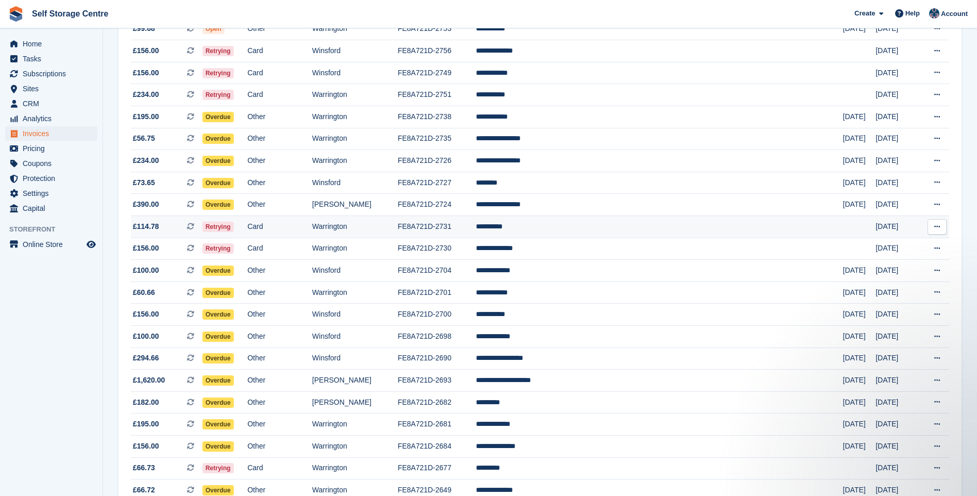
scroll to position [103, 0]
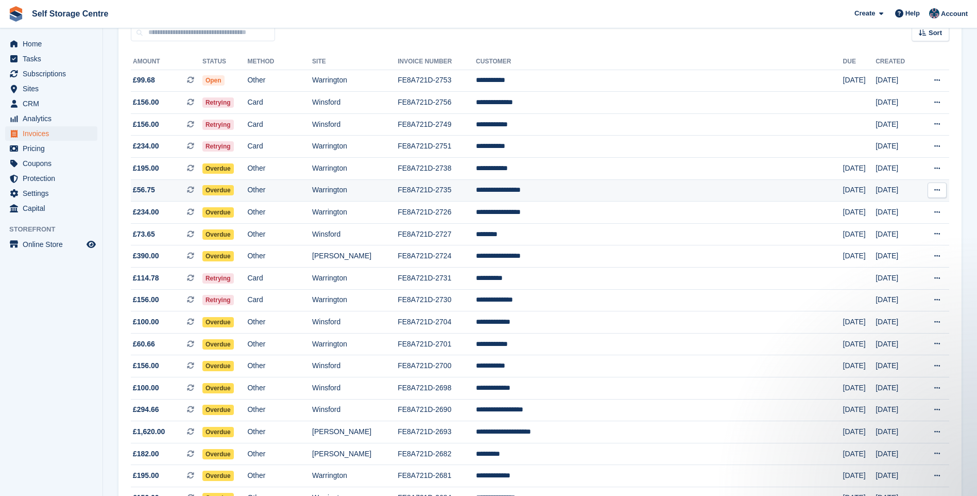
click at [627, 190] on td "**********" at bounding box center [659, 190] width 367 height 22
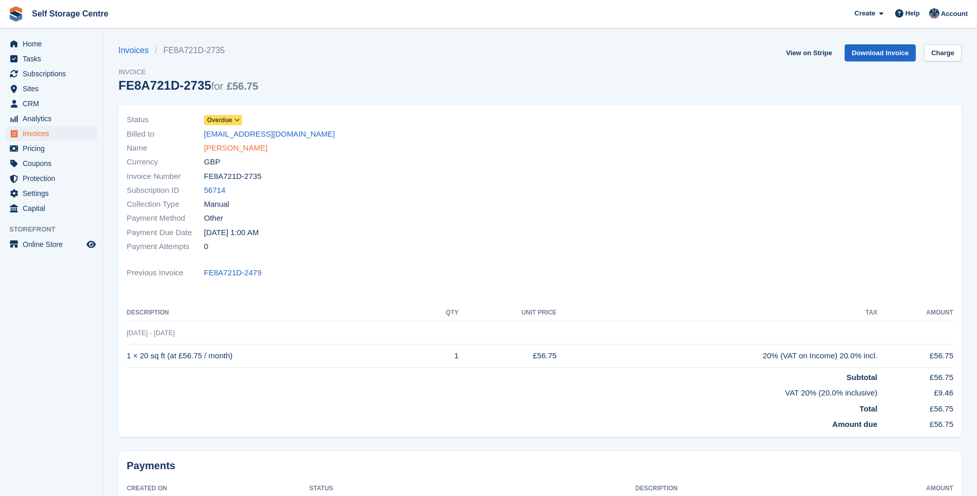
click at [245, 145] on link "[PERSON_NAME]" at bounding box center [235, 148] width 63 height 12
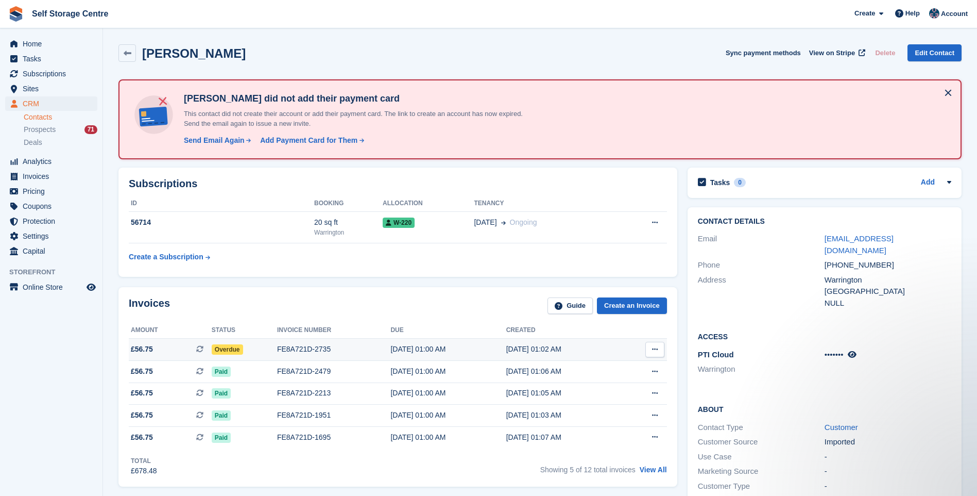
click at [311, 345] on div "FE8A721D-2735" at bounding box center [334, 349] width 114 height 11
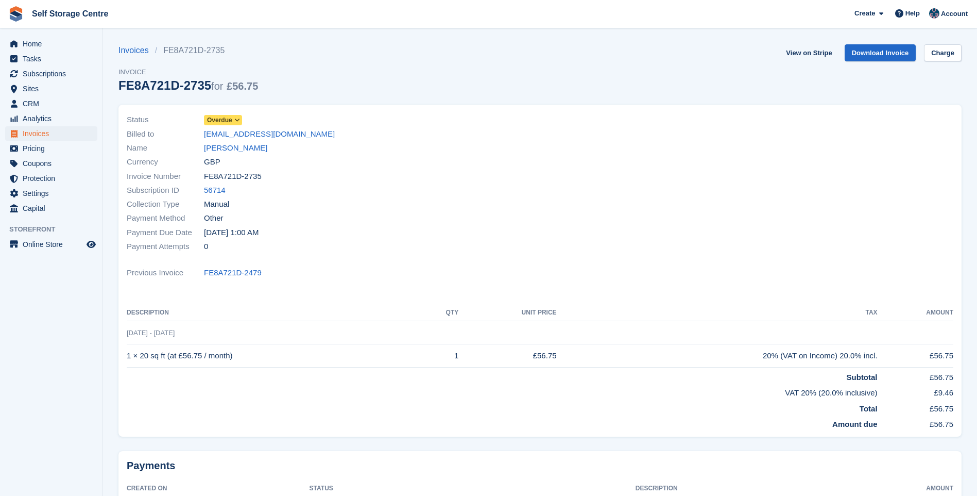
click at [234, 117] on icon at bounding box center [237, 120] width 6 height 6
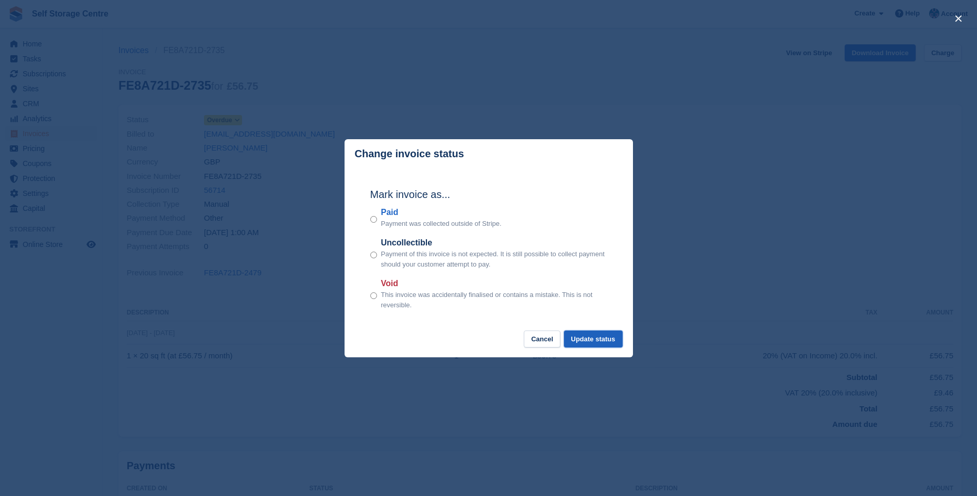
click at [603, 341] on button "Update status" at bounding box center [593, 338] width 59 height 17
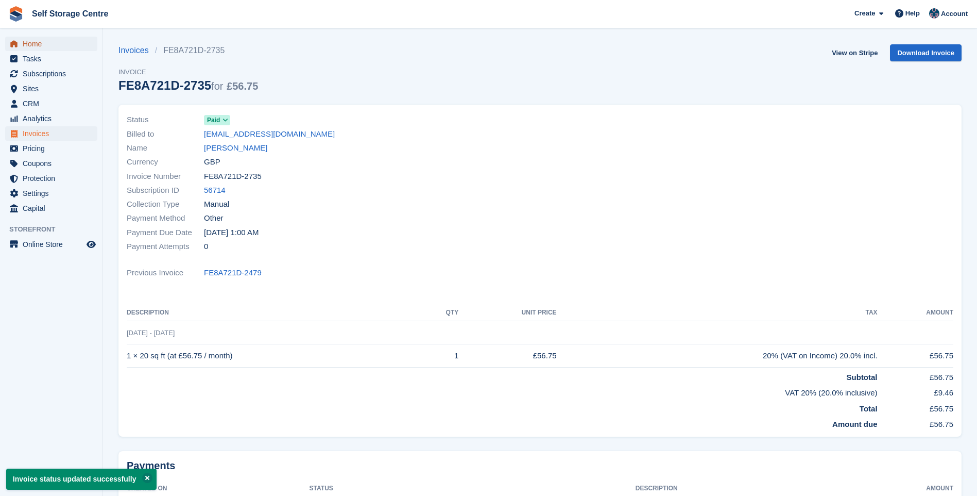
click at [33, 39] on span "Home" at bounding box center [54, 44] width 62 height 14
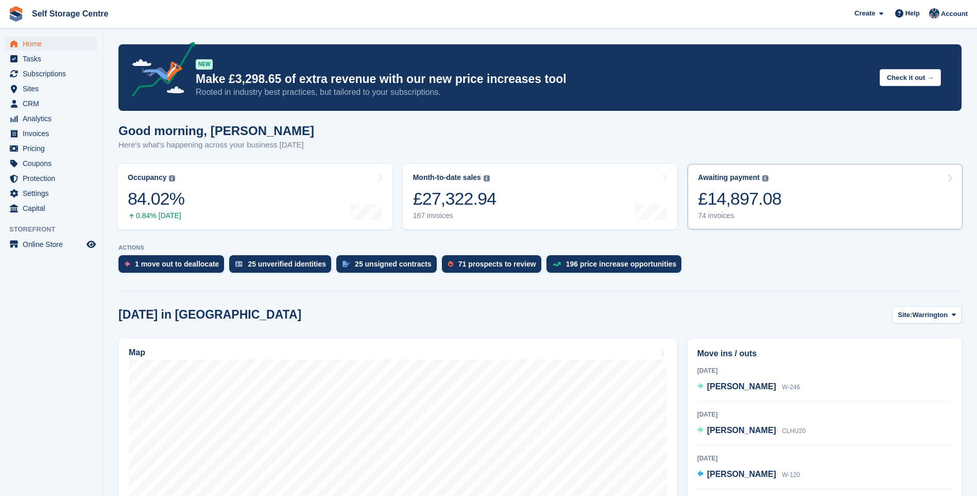
click at [823, 184] on link "Awaiting payment The total outstanding balance on all open invoices. £14,897.08…" at bounding box center [825, 196] width 275 height 65
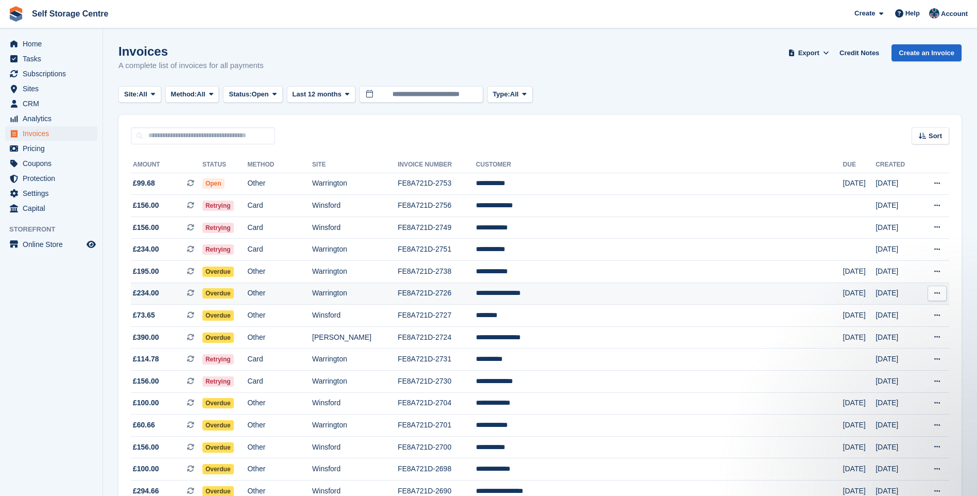
click at [568, 293] on td "**********" at bounding box center [659, 293] width 367 height 22
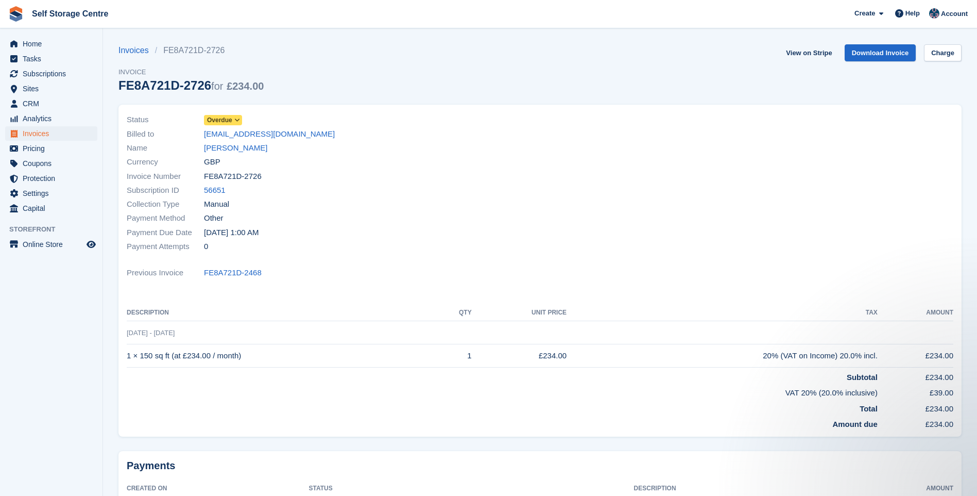
click at [237, 120] on icon at bounding box center [237, 120] width 6 height 6
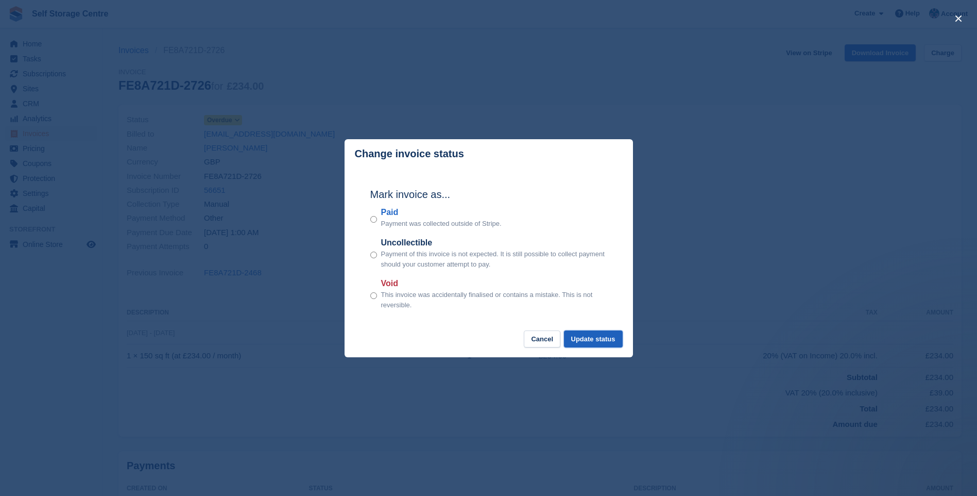
click at [612, 339] on button "Update status" at bounding box center [593, 338] width 59 height 17
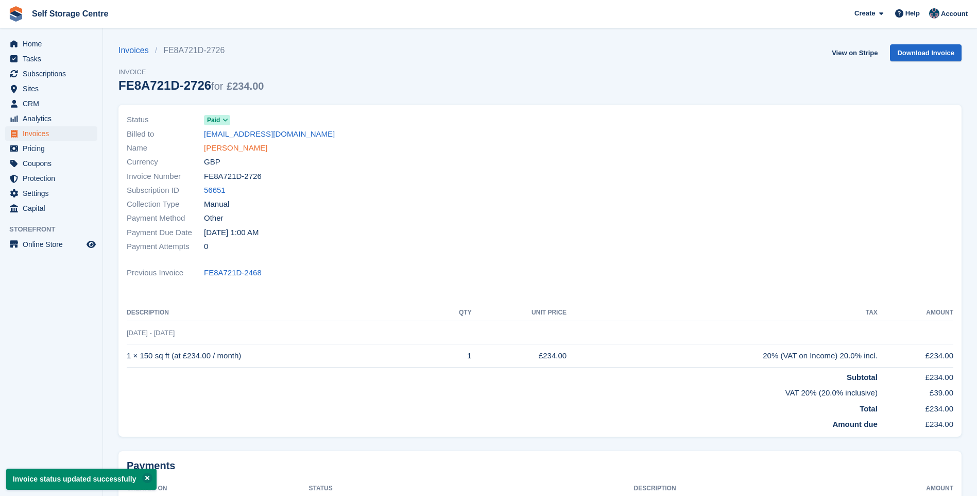
click at [253, 148] on link "Charles Hazelwood" at bounding box center [235, 148] width 63 height 12
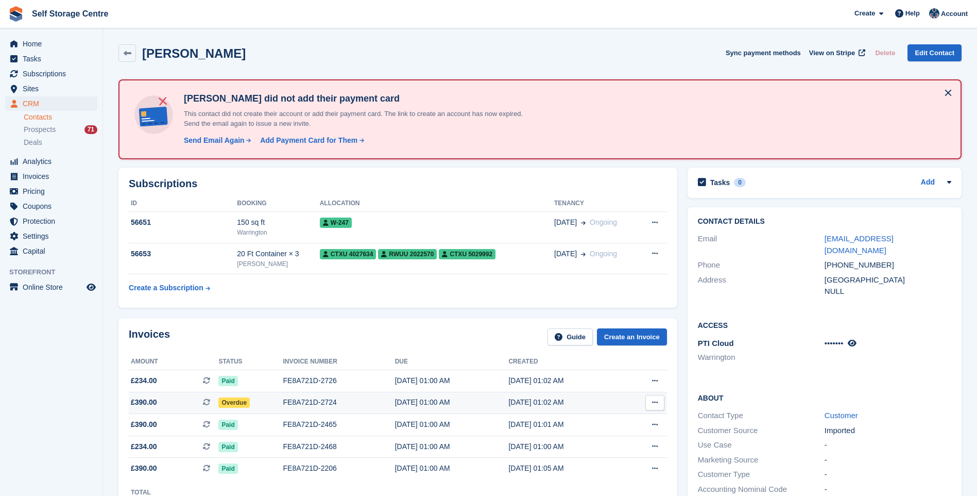
click at [307, 398] on div "FE8A721D-2724" at bounding box center [339, 402] width 112 height 11
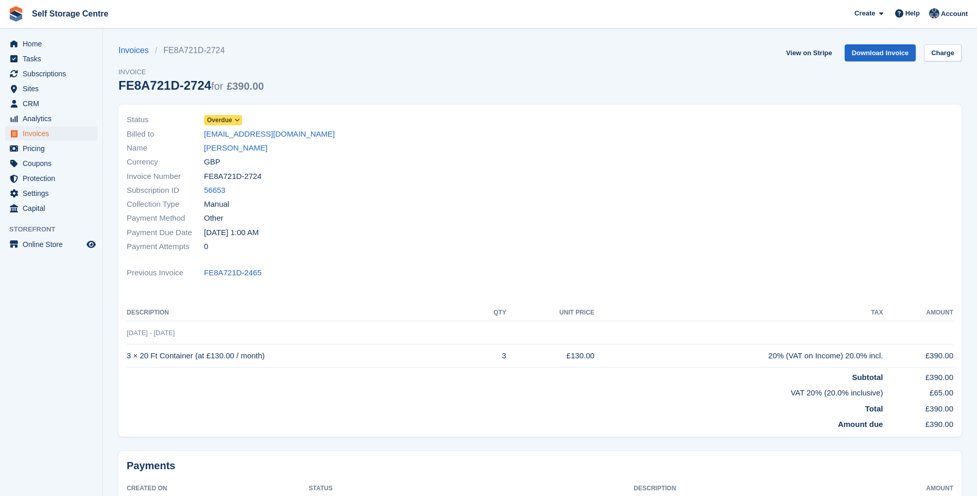
click at [234, 122] on icon at bounding box center [237, 120] width 6 height 6
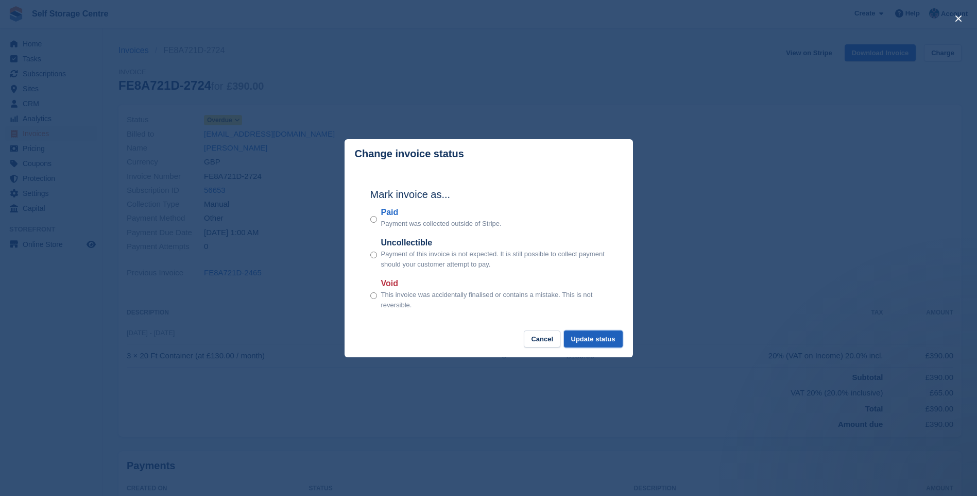
click at [606, 337] on button "Update status" at bounding box center [593, 338] width 59 height 17
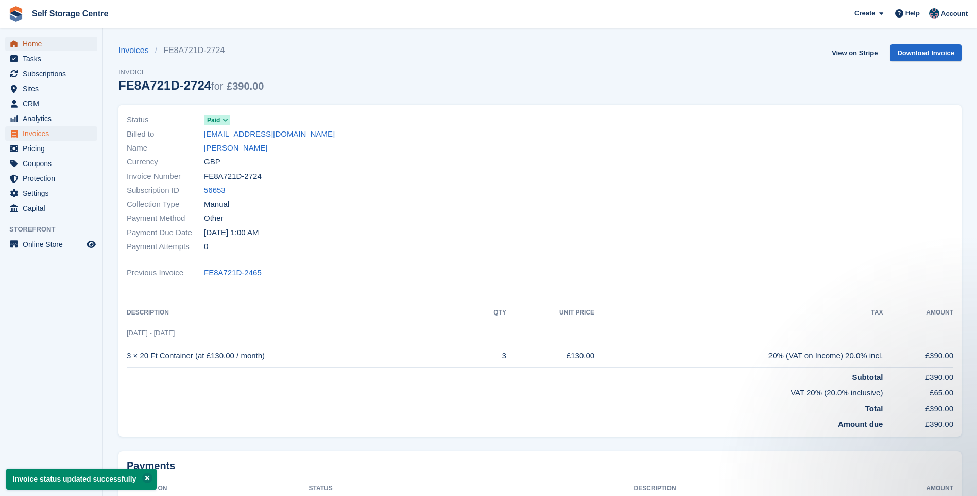
click at [37, 42] on span "Home" at bounding box center [54, 44] width 62 height 14
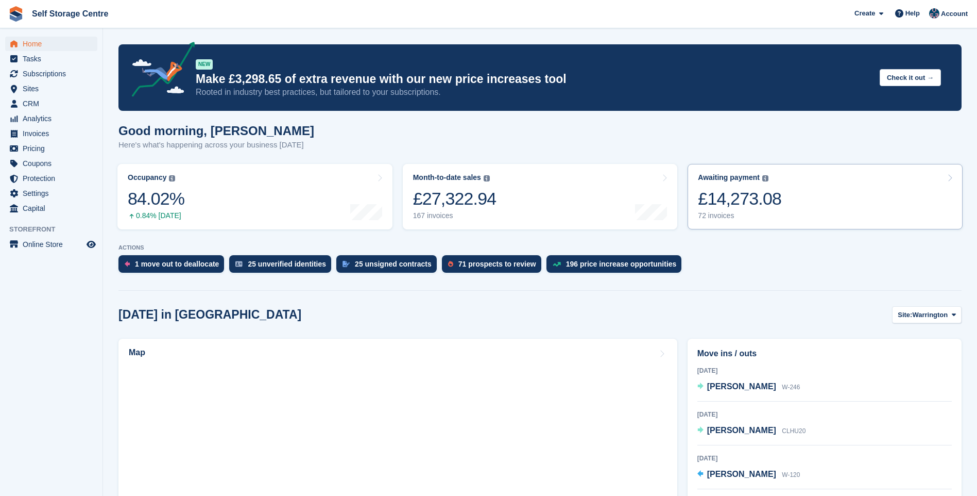
click at [819, 187] on link "Awaiting payment The total outstanding balance on all open invoices. £14,273.08…" at bounding box center [825, 196] width 275 height 65
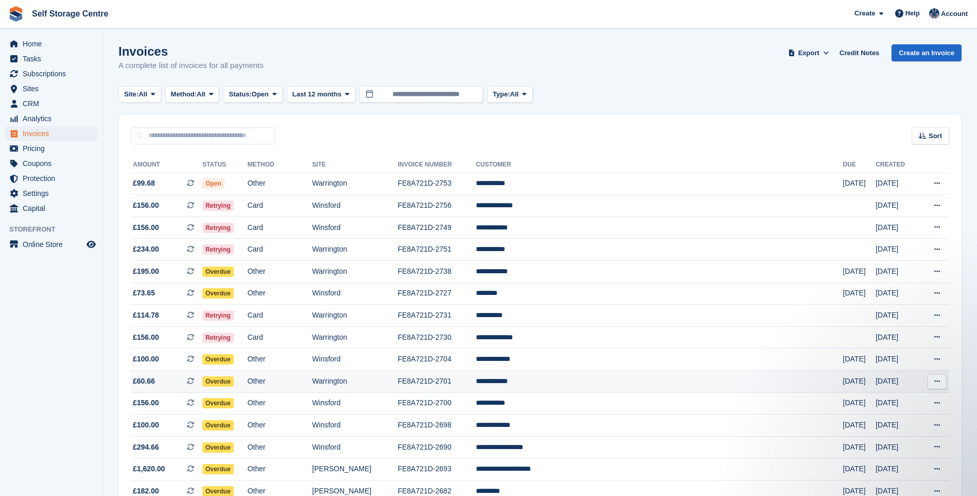
click at [476, 384] on td "FE8A721D-2701" at bounding box center [437, 381] width 78 height 22
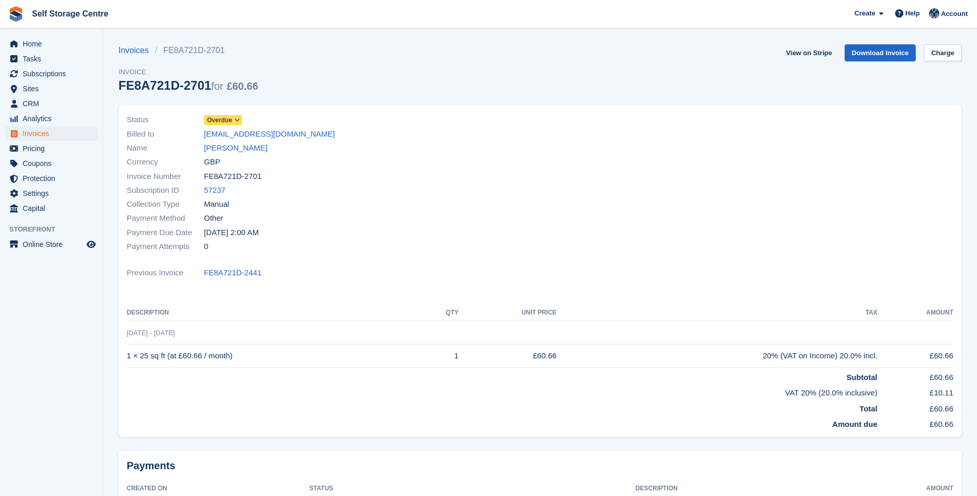
click at [235, 121] on icon at bounding box center [237, 120] width 6 height 6
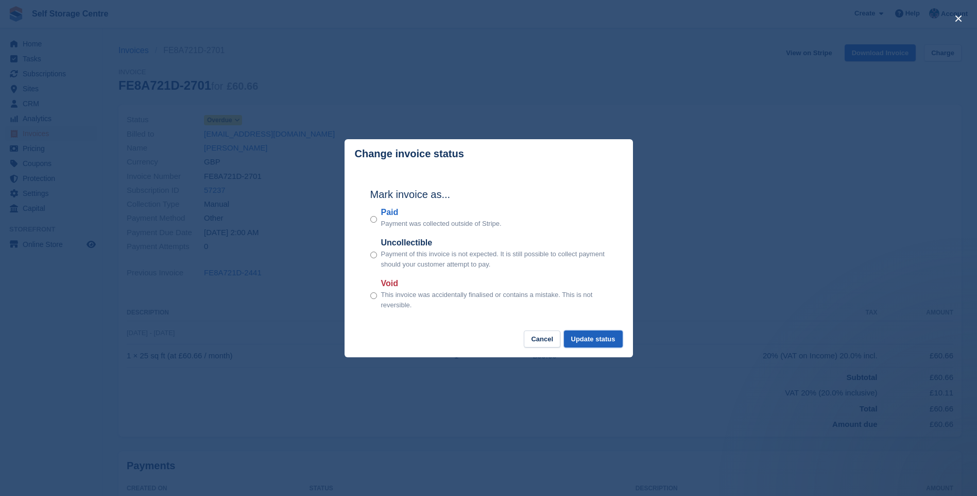
click at [608, 338] on button "Update status" at bounding box center [593, 338] width 59 height 17
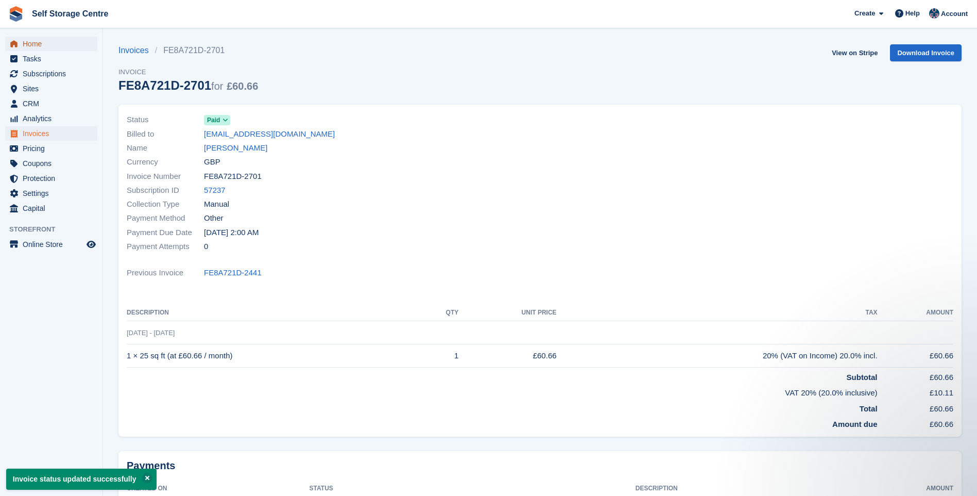
click at [27, 42] on span "Home" at bounding box center [54, 44] width 62 height 14
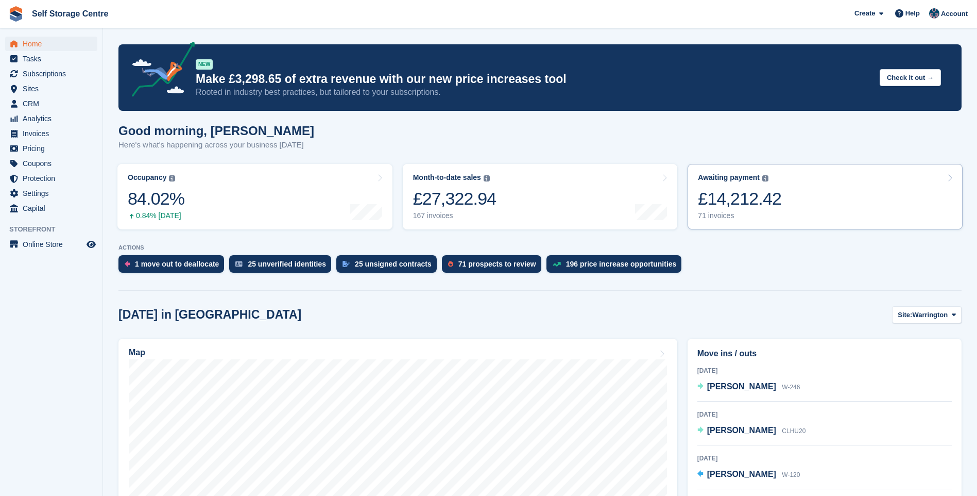
click at [778, 195] on link "Awaiting payment The total outstanding balance on all open invoices. £14,212.42…" at bounding box center [825, 196] width 275 height 65
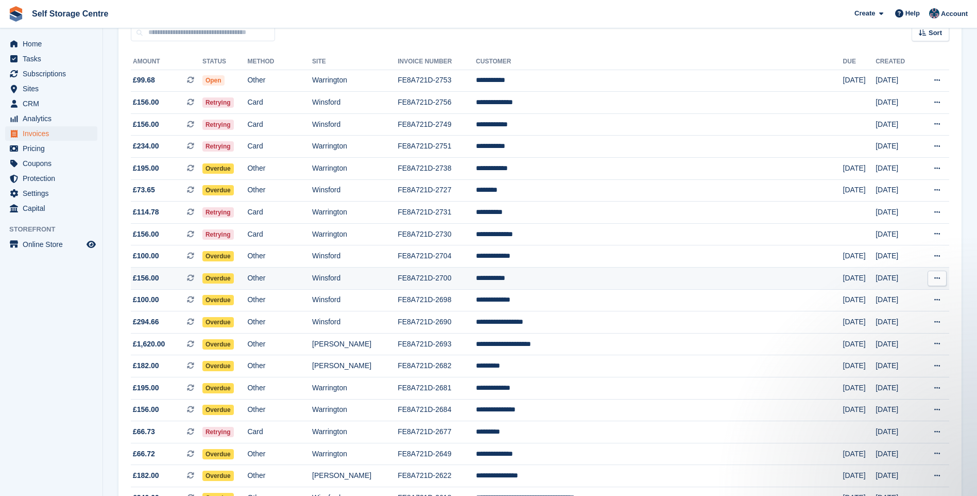
click at [389, 280] on td "Winsford" at bounding box center [355, 278] width 86 height 22
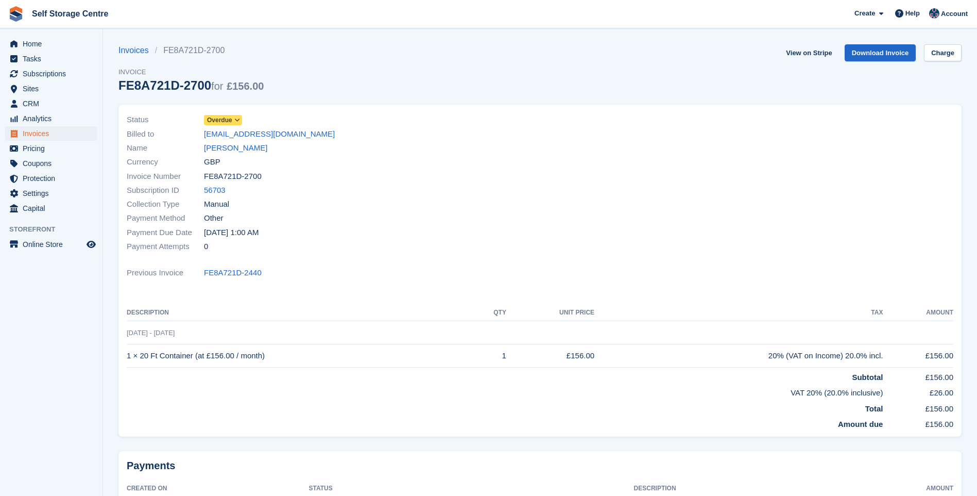
click at [235, 120] on icon at bounding box center [237, 120] width 6 height 6
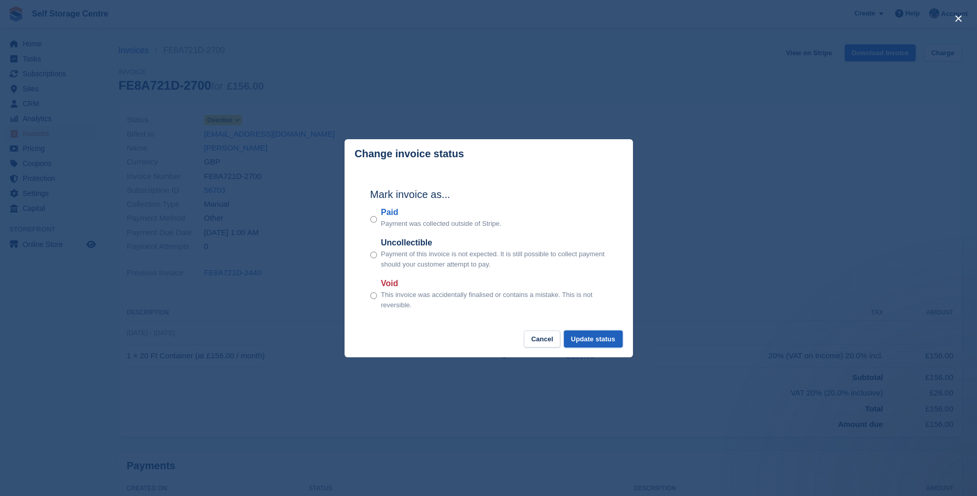
click at [615, 336] on button "Update status" at bounding box center [593, 338] width 59 height 17
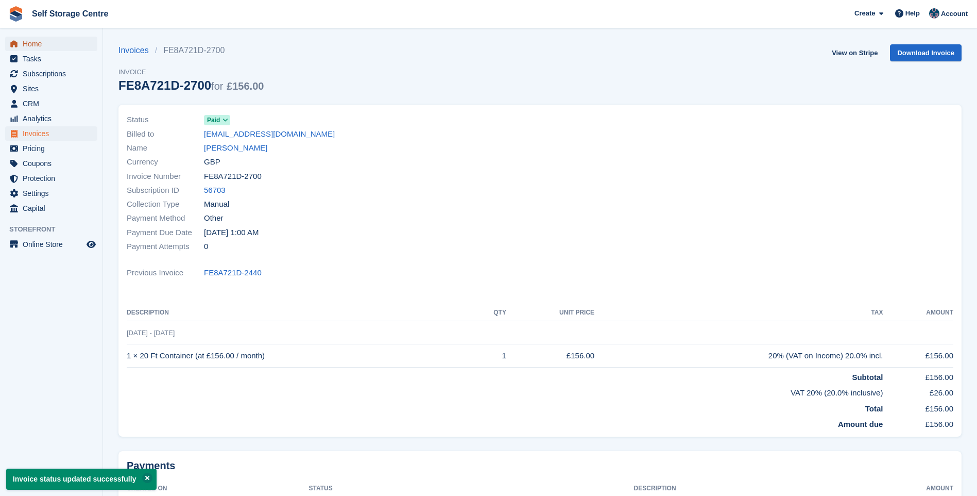
click at [23, 37] on span "Home" at bounding box center [54, 44] width 62 height 14
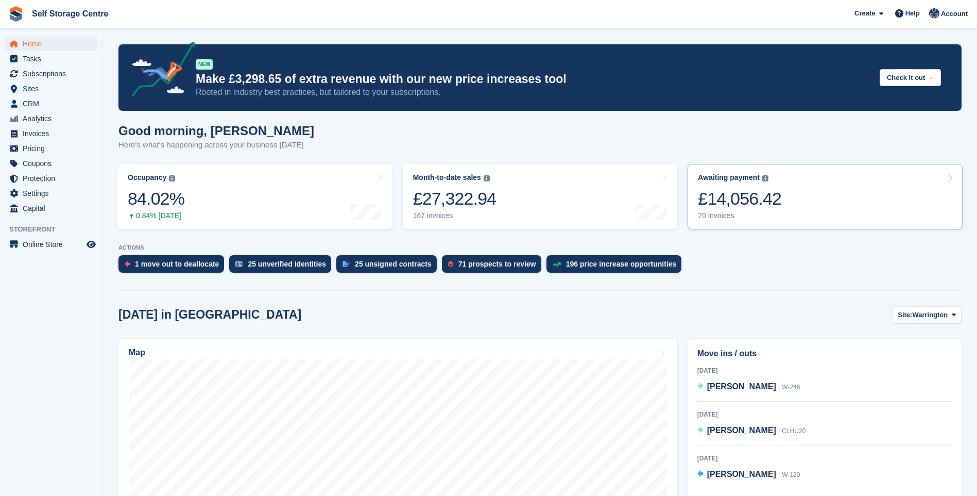
click at [813, 176] on link "Awaiting payment The total outstanding balance on all open invoices. £14,056.42…" at bounding box center [825, 196] width 275 height 65
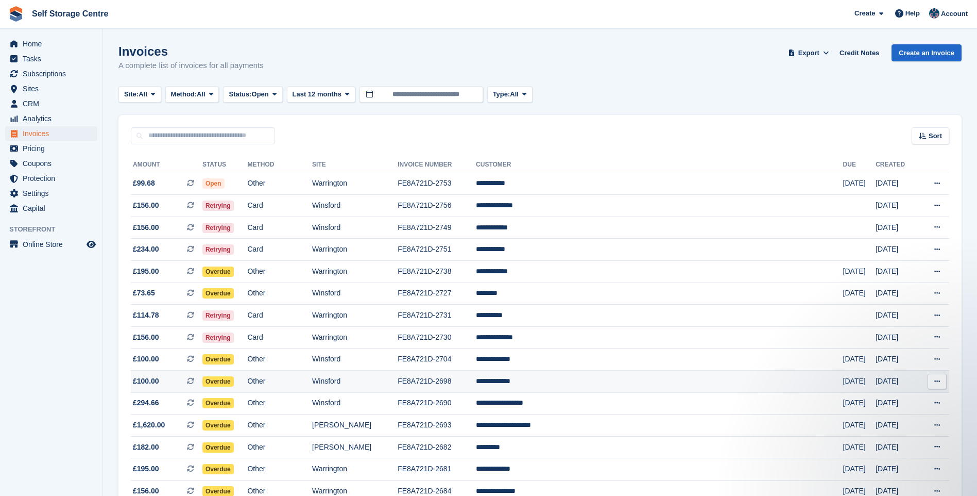
click at [554, 385] on td "**********" at bounding box center [659, 381] width 367 height 22
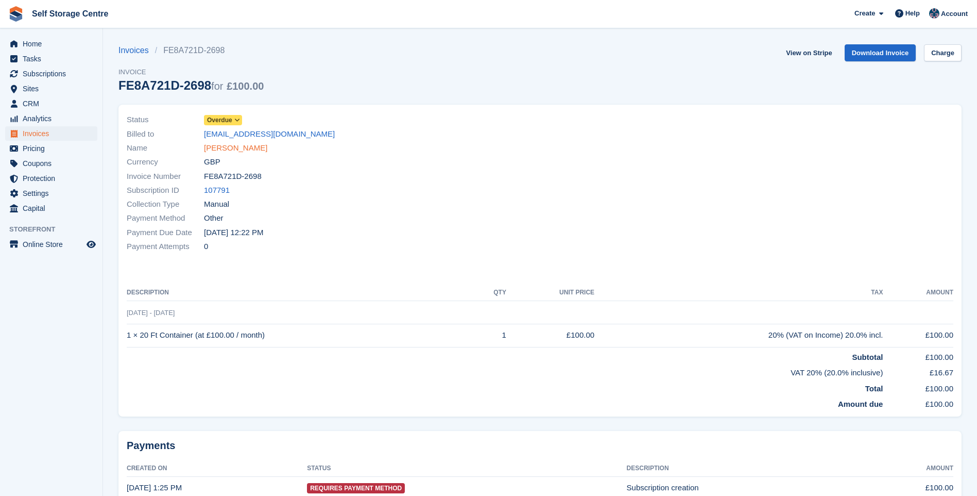
click at [230, 144] on link "Ben Priestley" at bounding box center [235, 148] width 63 height 12
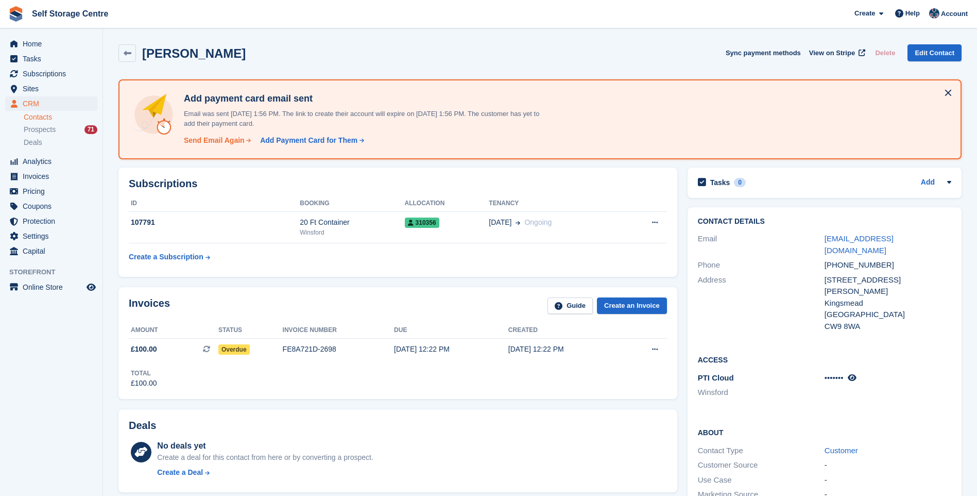
click at [208, 140] on div "Send Email Again" at bounding box center [214, 140] width 61 height 11
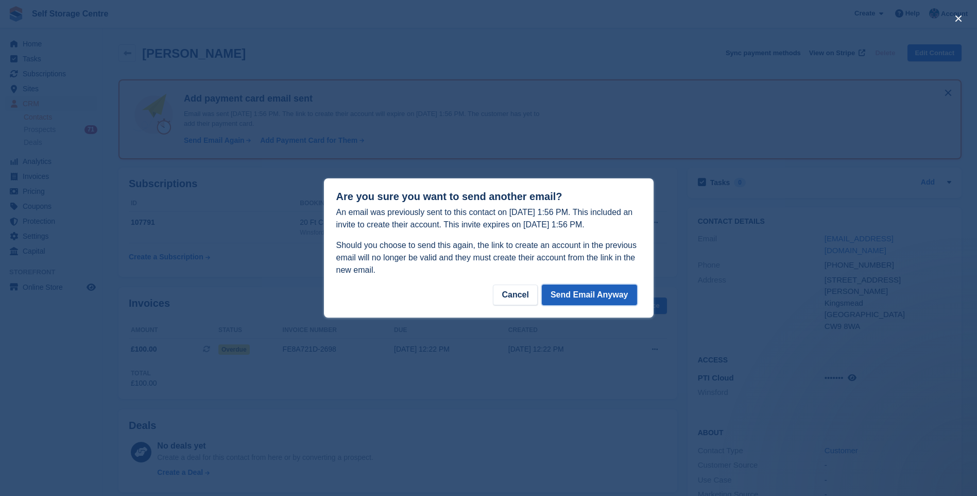
click at [581, 294] on button "Send Email Anyway" at bounding box center [589, 294] width 95 height 21
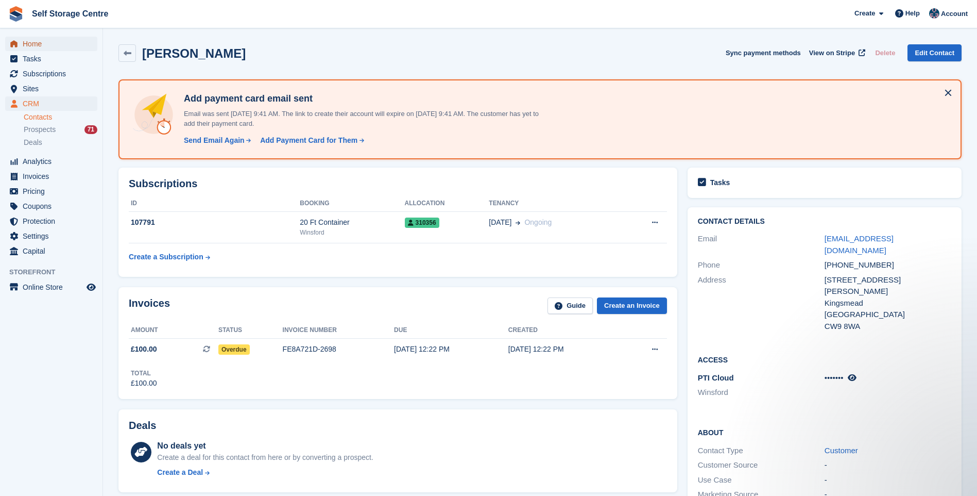
click at [38, 47] on span "Home" at bounding box center [54, 44] width 62 height 14
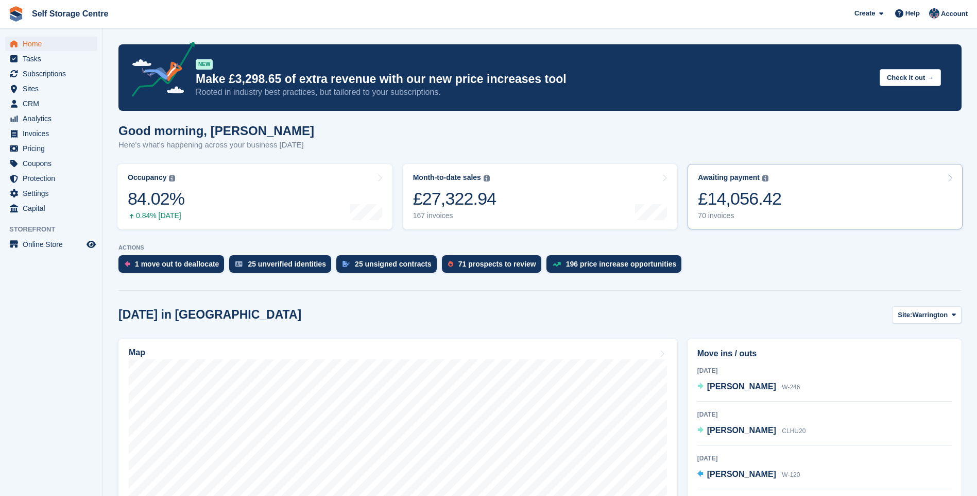
click at [761, 198] on div "£14,056.42" at bounding box center [739, 198] width 83 height 21
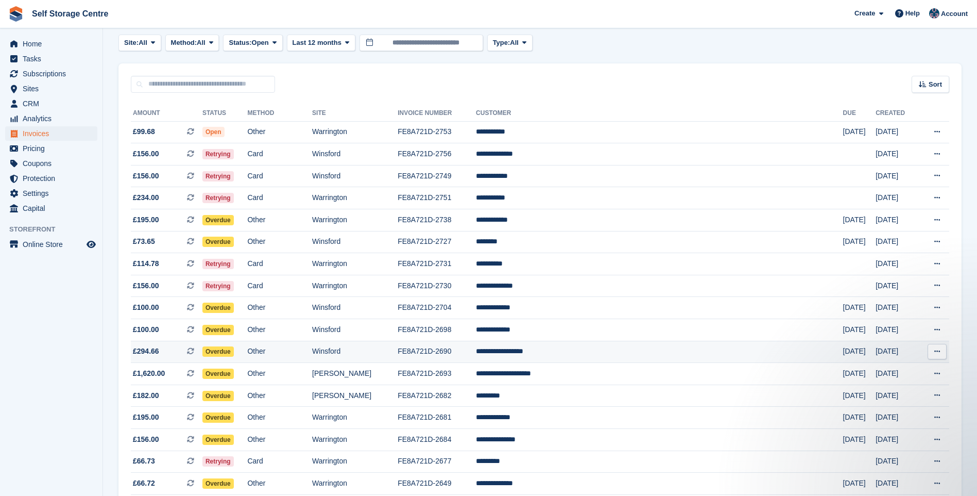
click at [398, 350] on td "Winsford" at bounding box center [355, 352] width 86 height 22
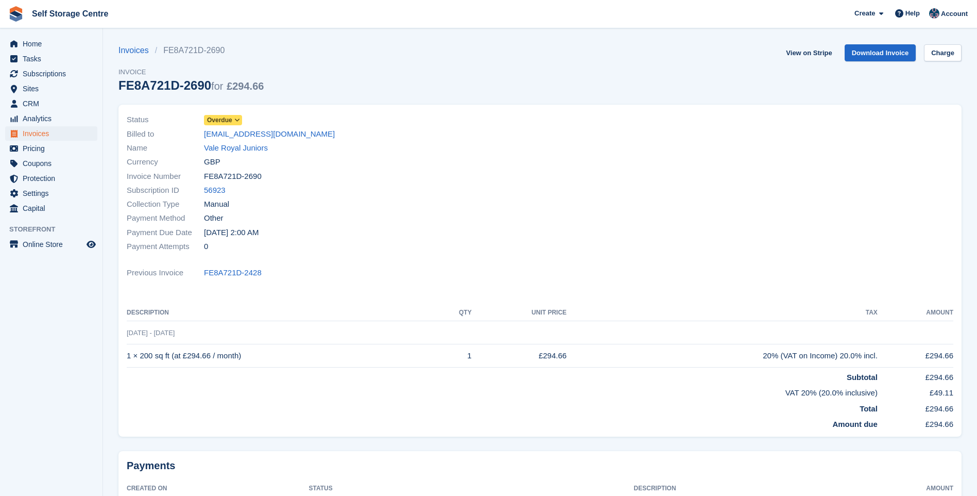
click at [233, 118] on span at bounding box center [237, 120] width 8 height 8
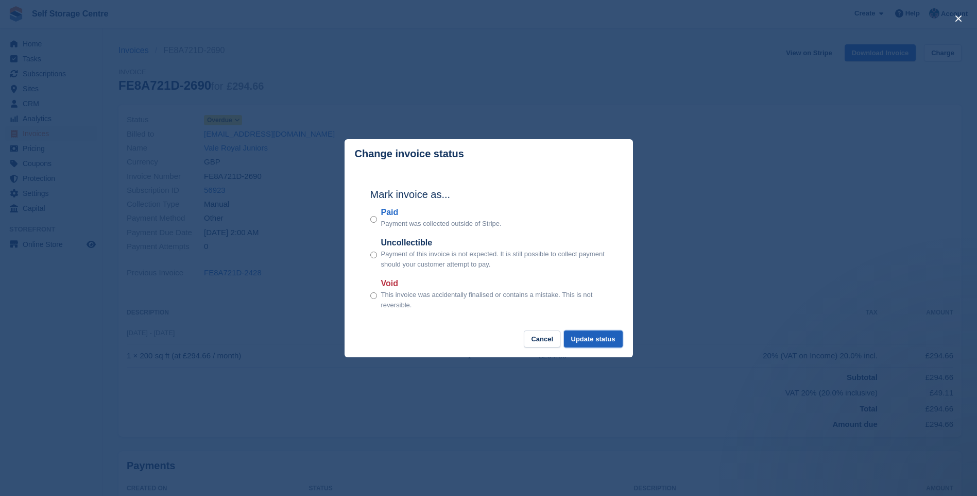
click at [603, 338] on button "Update status" at bounding box center [593, 338] width 59 height 17
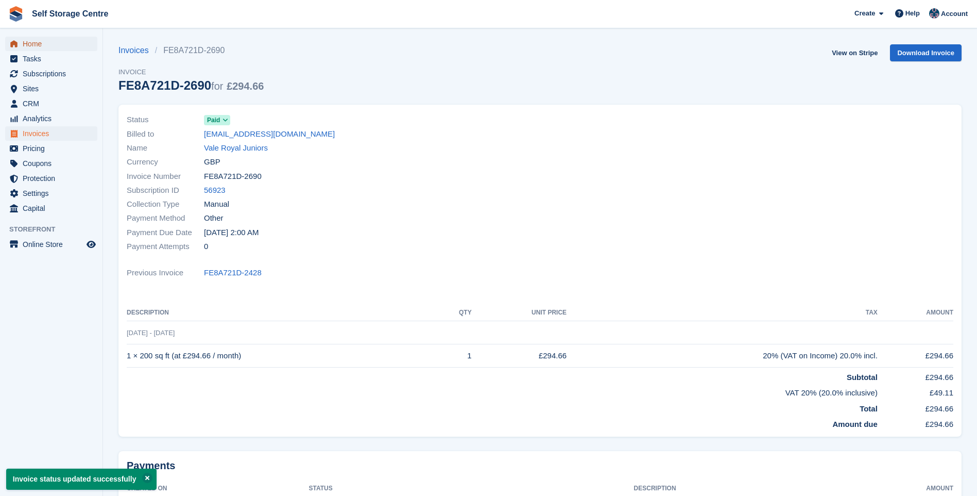
click at [36, 41] on span "Home" at bounding box center [54, 44] width 62 height 14
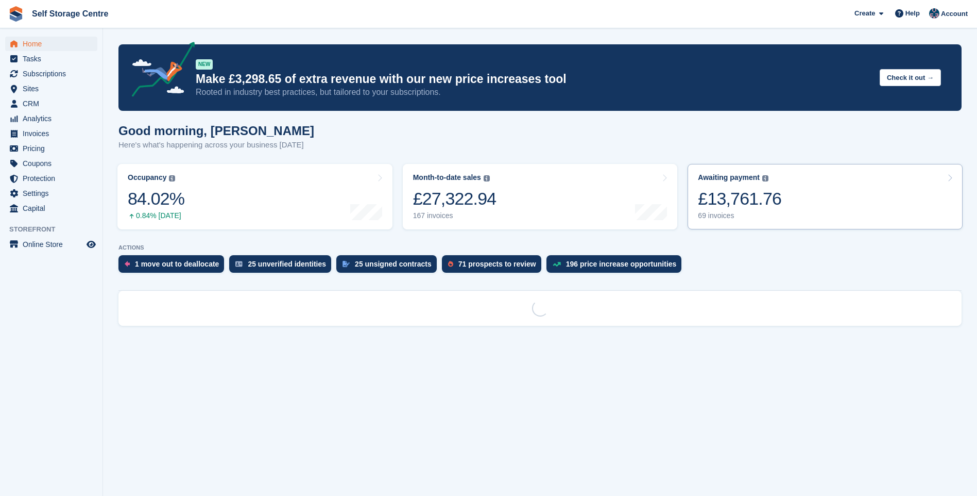
click at [814, 183] on link "Awaiting payment The total outstanding balance on all open invoices. £13,761.76…" at bounding box center [825, 196] width 275 height 65
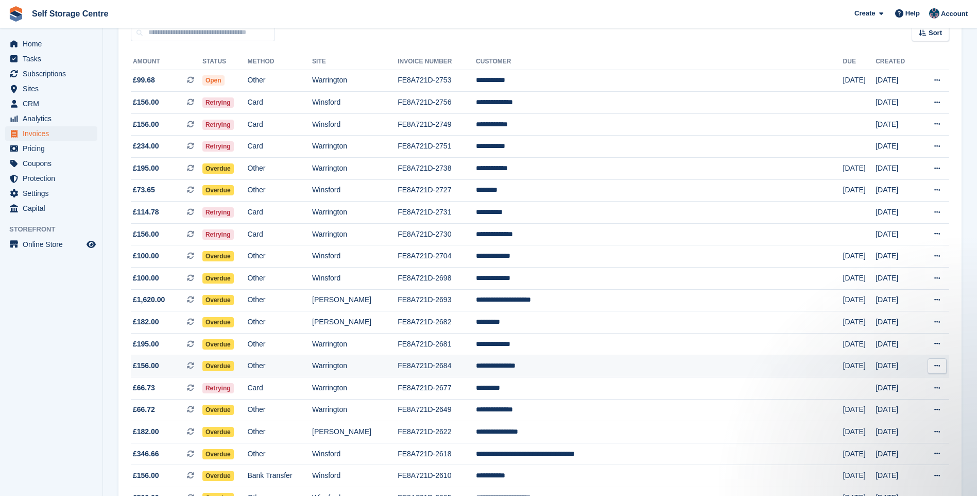
click at [476, 368] on td "FE8A721D-2684" at bounding box center [437, 366] width 78 height 22
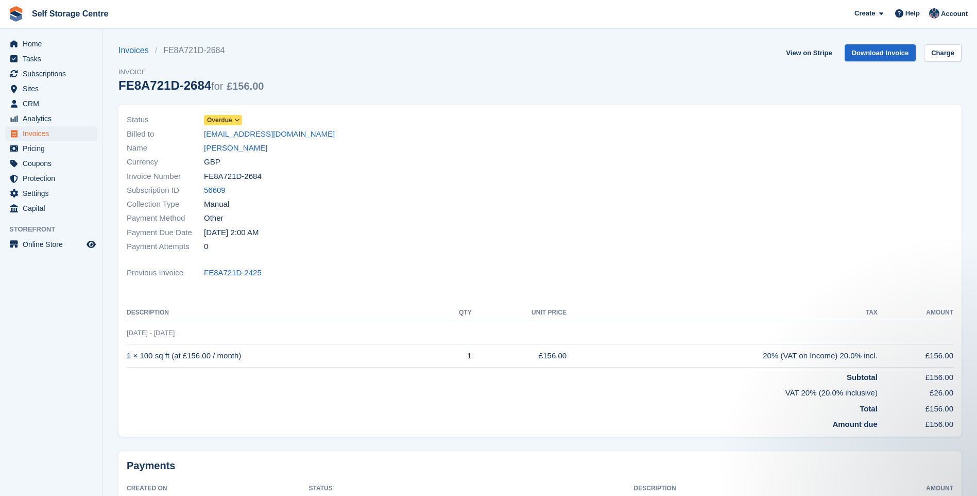
click at [239, 120] on icon at bounding box center [237, 120] width 6 height 6
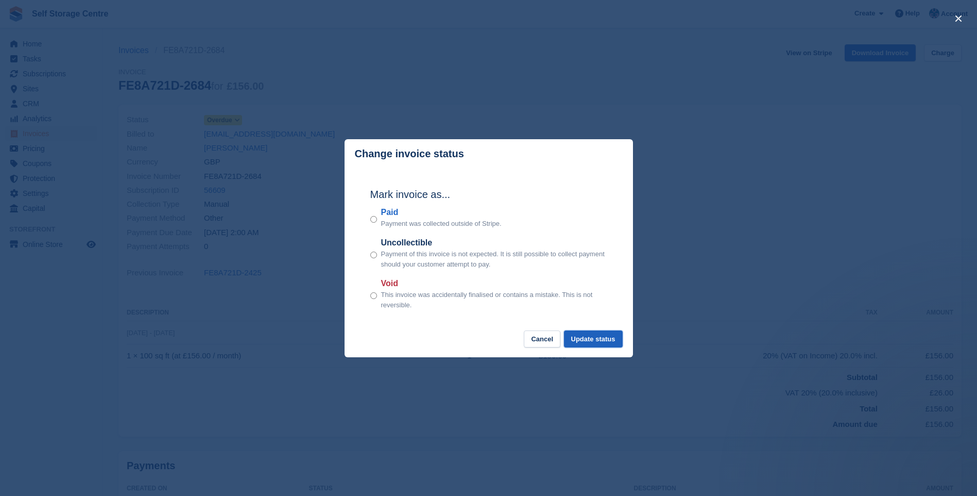
click at [608, 341] on button "Update status" at bounding box center [593, 338] width 59 height 17
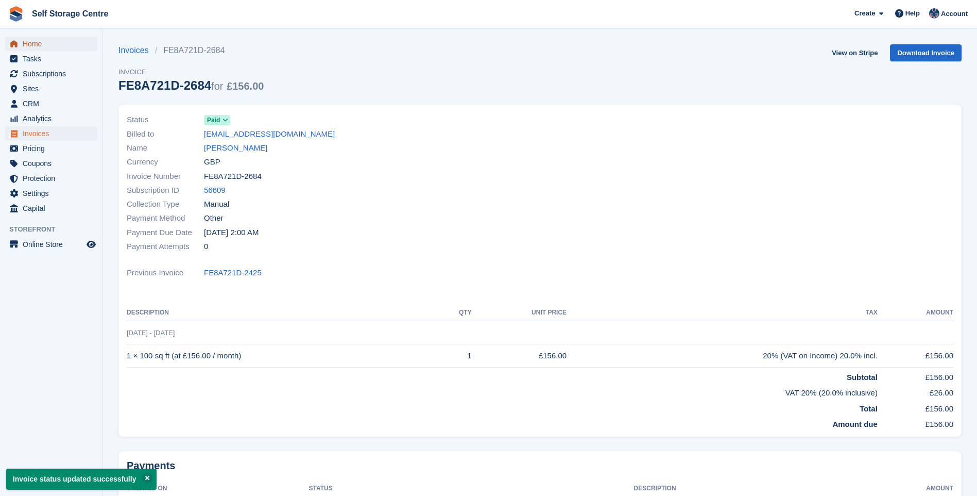
click at [38, 46] on span "Home" at bounding box center [54, 44] width 62 height 14
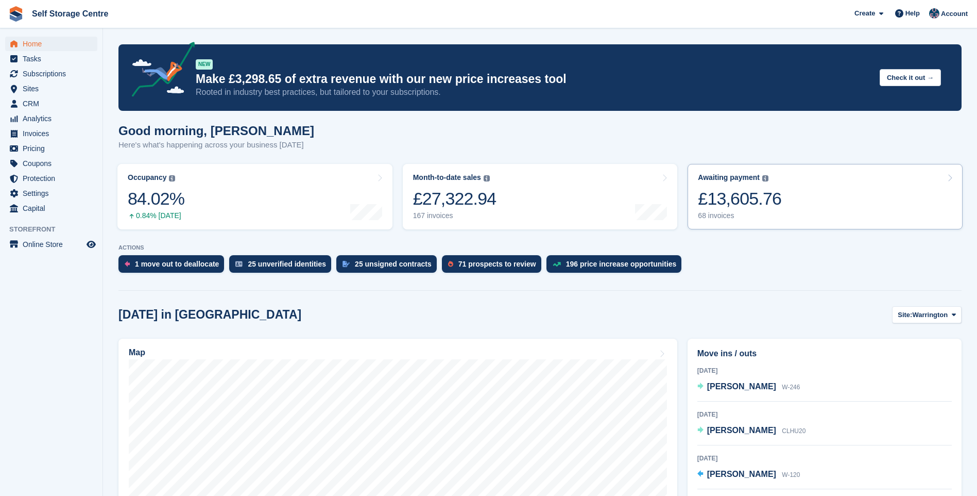
click at [797, 195] on link "Awaiting payment The total outstanding balance on all open invoices. £13,605.76…" at bounding box center [825, 196] width 275 height 65
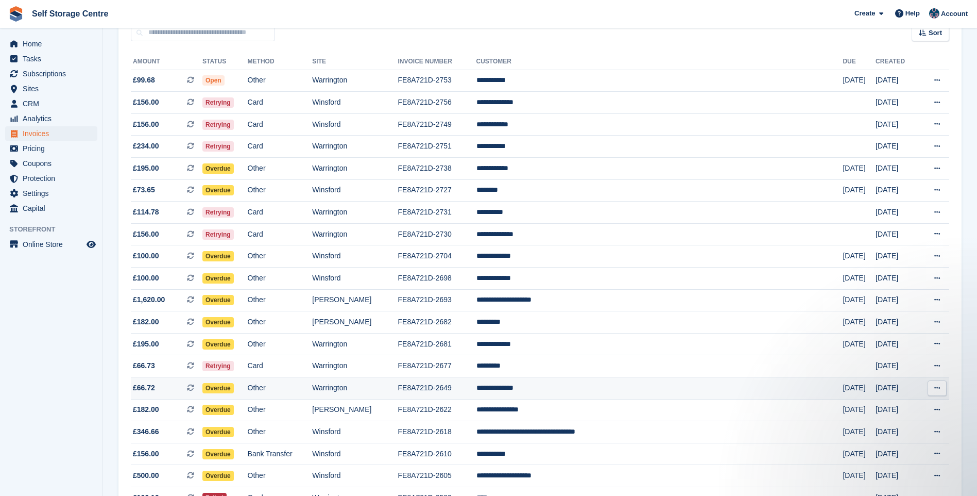
click at [616, 385] on td "**********" at bounding box center [660, 388] width 367 height 22
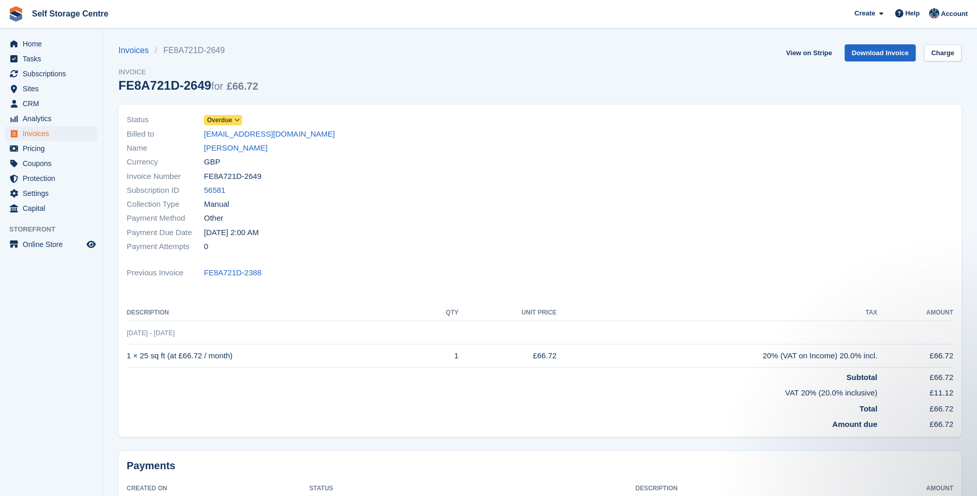
click at [235, 120] on icon at bounding box center [237, 120] width 6 height 6
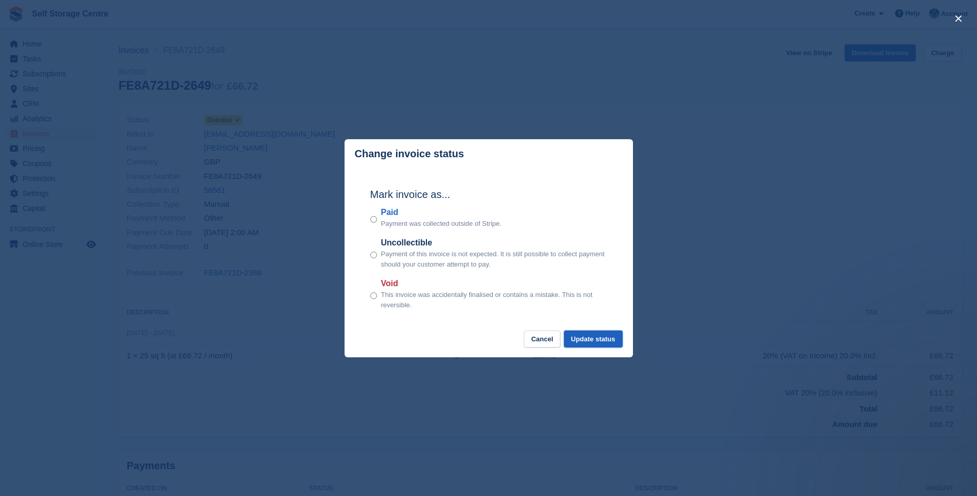
click at [592, 337] on button "Update status" at bounding box center [593, 338] width 59 height 17
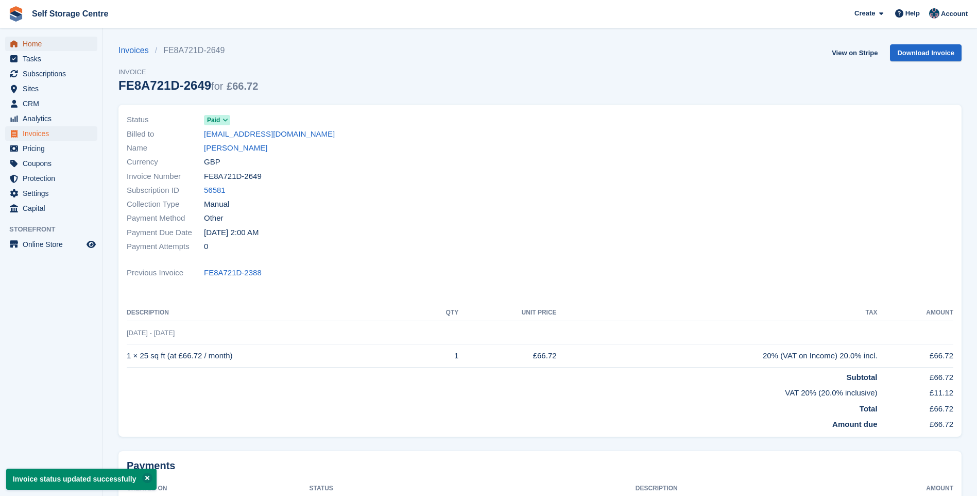
click at [42, 48] on span "Home" at bounding box center [54, 44] width 62 height 14
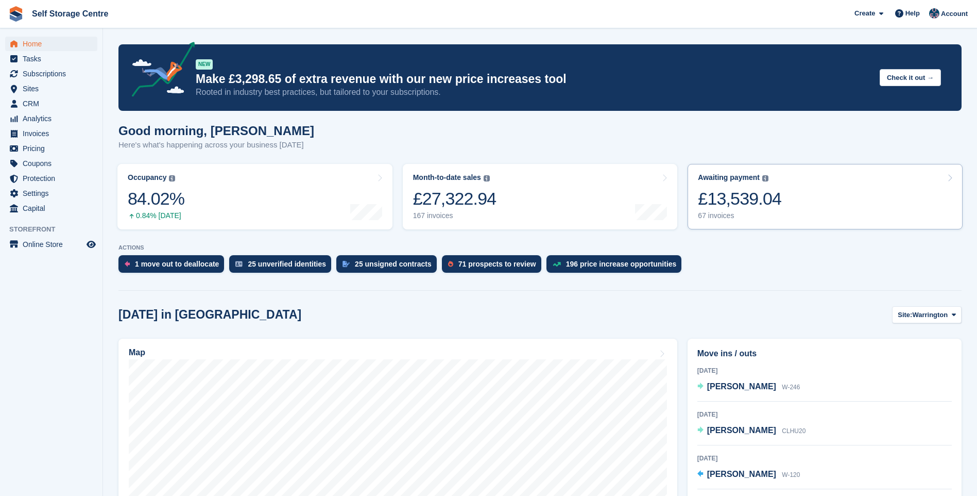
click at [834, 184] on link "Awaiting payment The total outstanding balance on all open invoices. £13,539.04…" at bounding box center [825, 196] width 275 height 65
